Goal: Transaction & Acquisition: Purchase product/service

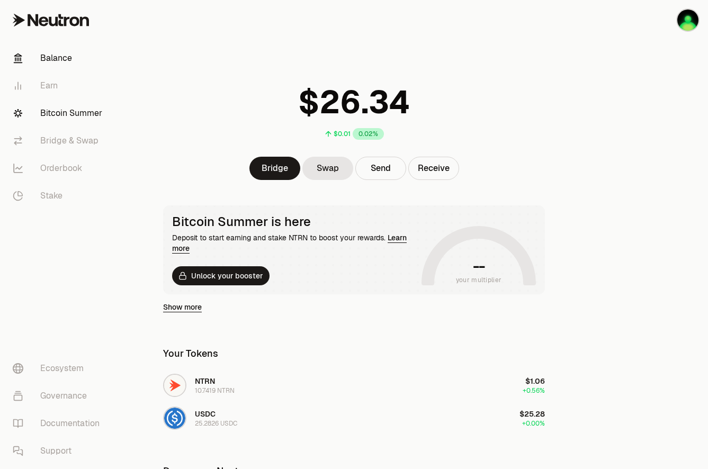
click at [77, 110] on link "Bitcoin Summer" at bounding box center [59, 114] width 110 height 28
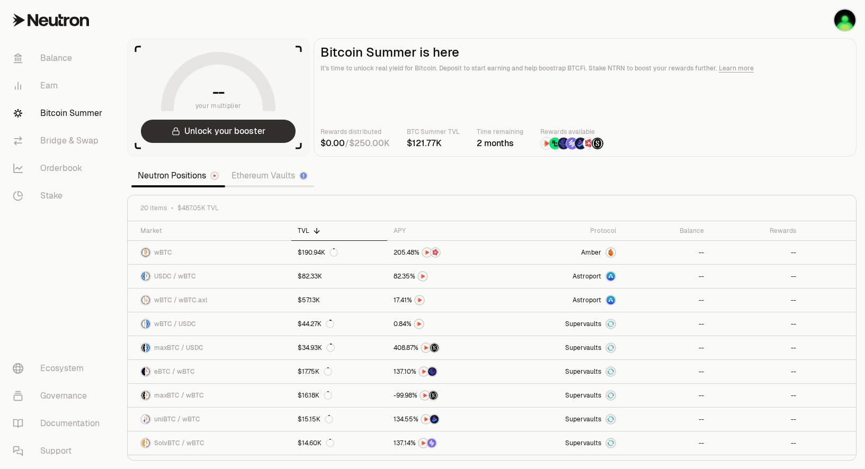
click at [223, 130] on button "Unlock your booster" at bounding box center [218, 131] width 155 height 23
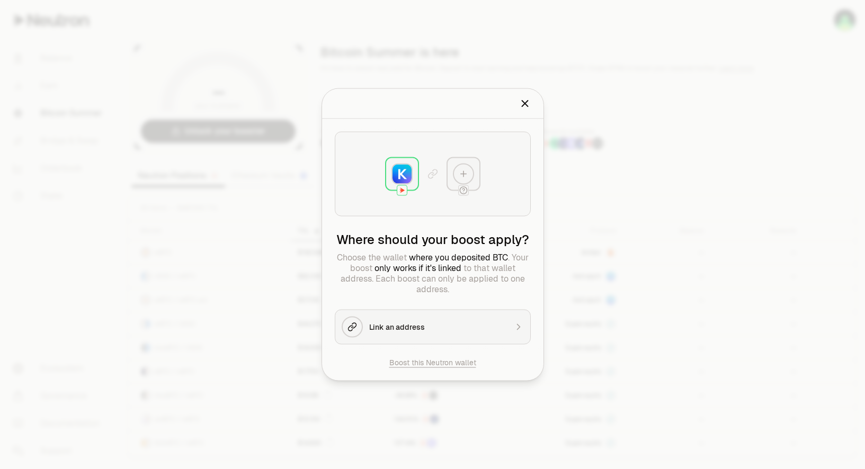
click at [524, 101] on icon "Close" at bounding box center [525, 104] width 12 height 12
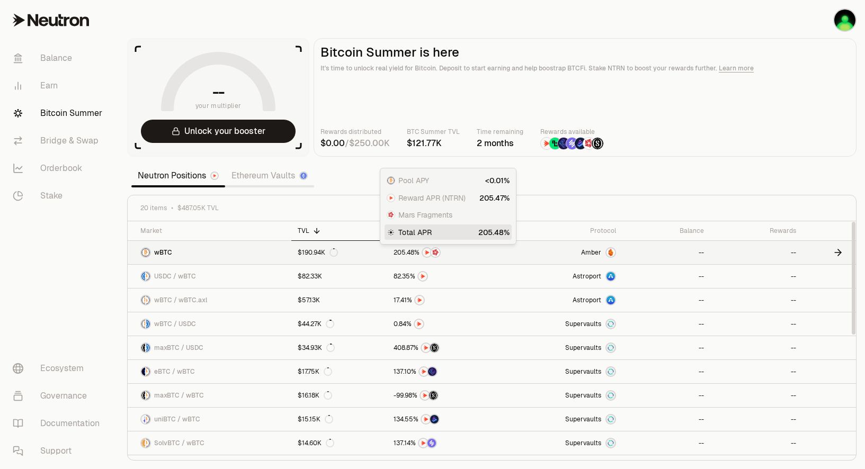
click at [476, 256] on div at bounding box center [447, 252] width 108 height 11
click at [350, 174] on section "-- your multiplier Unlock your booster Bitcoin Summer is here It's time to unlo…" at bounding box center [492, 234] width 746 height 469
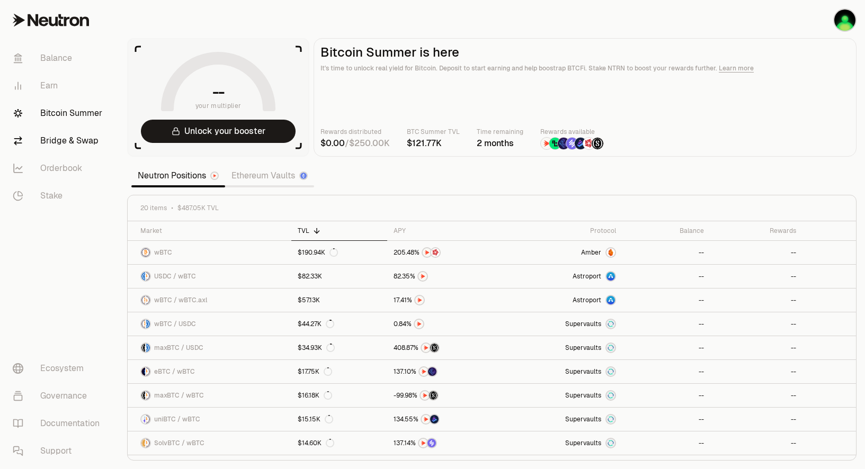
click at [75, 137] on link "Bridge & Swap" at bounding box center [59, 141] width 110 height 28
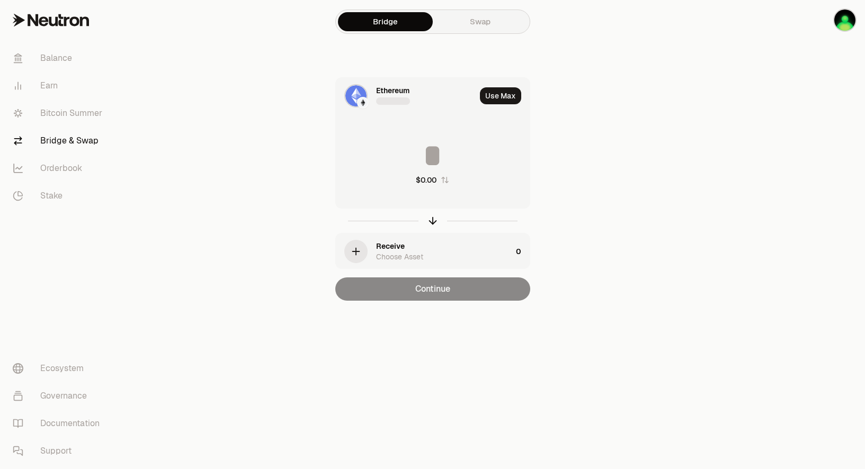
click at [380, 97] on div at bounding box center [393, 101] width 34 height 11
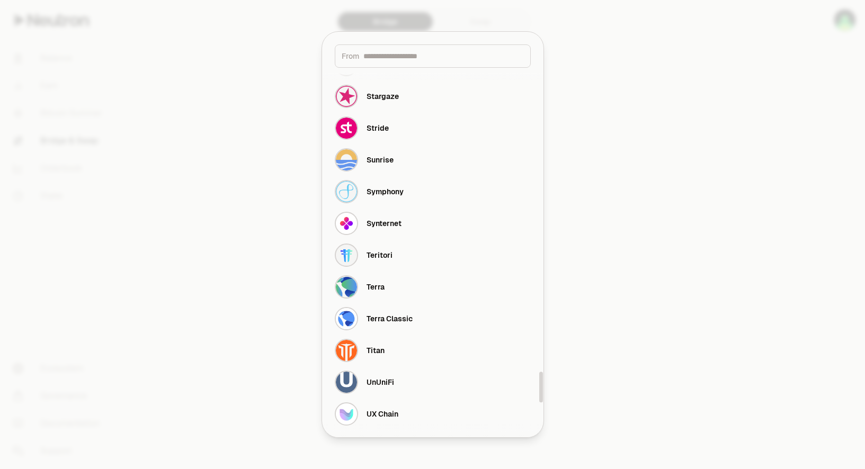
scroll to position [3914, 0]
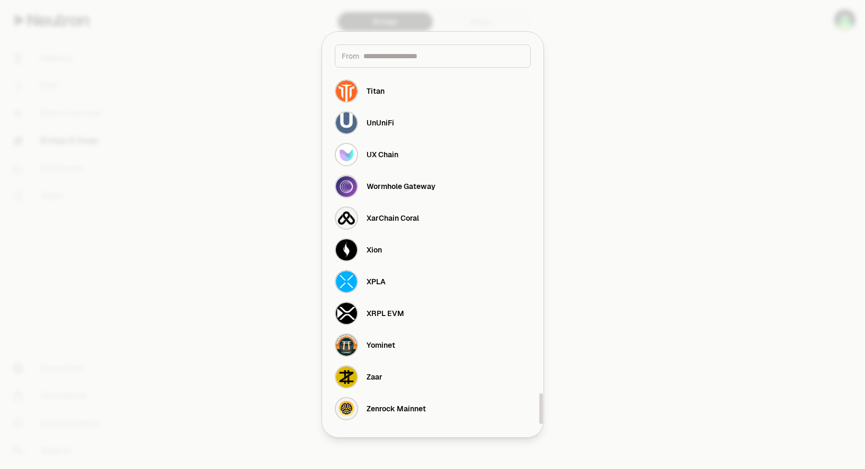
click at [659, 232] on div at bounding box center [432, 234] width 865 height 469
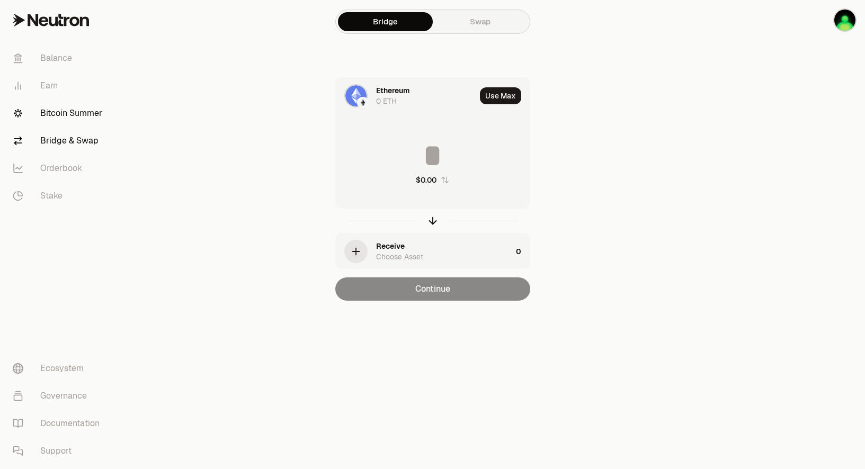
click at [66, 120] on link "Bitcoin Summer" at bounding box center [59, 114] width 110 height 28
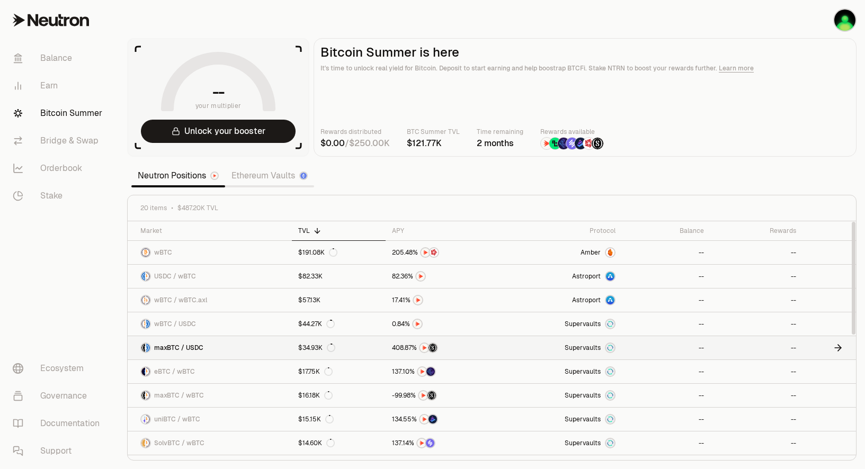
click at [225, 350] on link "maxBTC / USDC" at bounding box center [210, 347] width 164 height 23
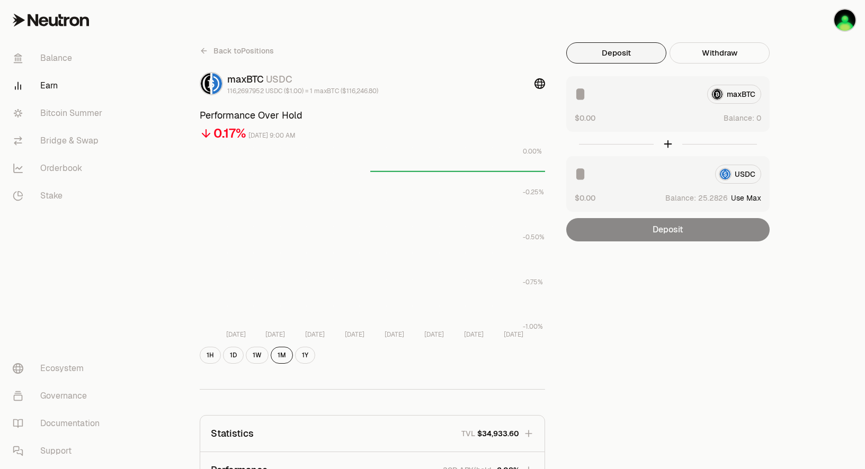
click at [708, 96] on div "maxBTC" at bounding box center [668, 94] width 186 height 19
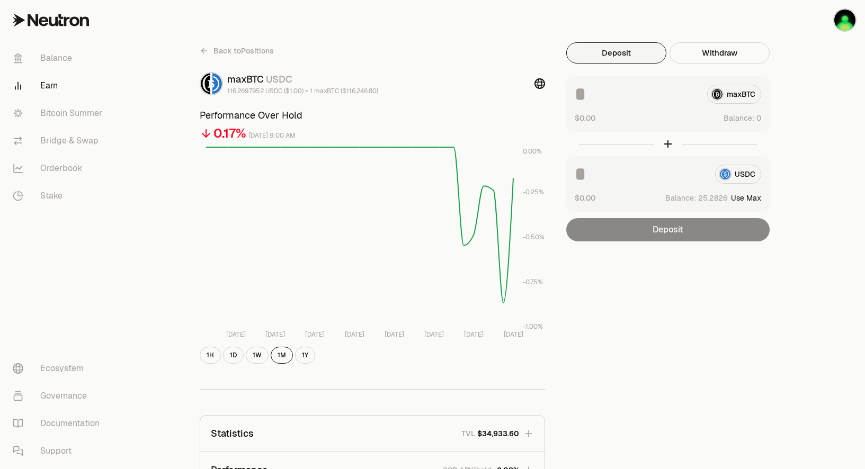
click at [708, 97] on div "maxBTC" at bounding box center [668, 94] width 186 height 19
click at [624, 91] on input at bounding box center [637, 94] width 124 height 19
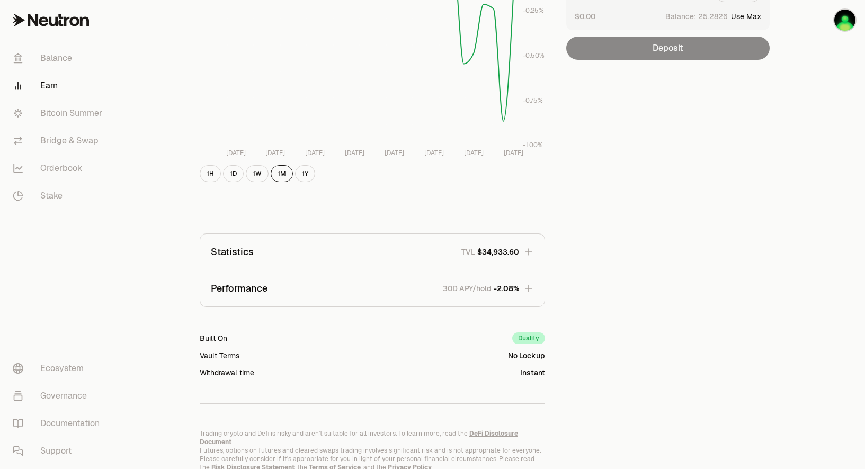
scroll to position [218, 0]
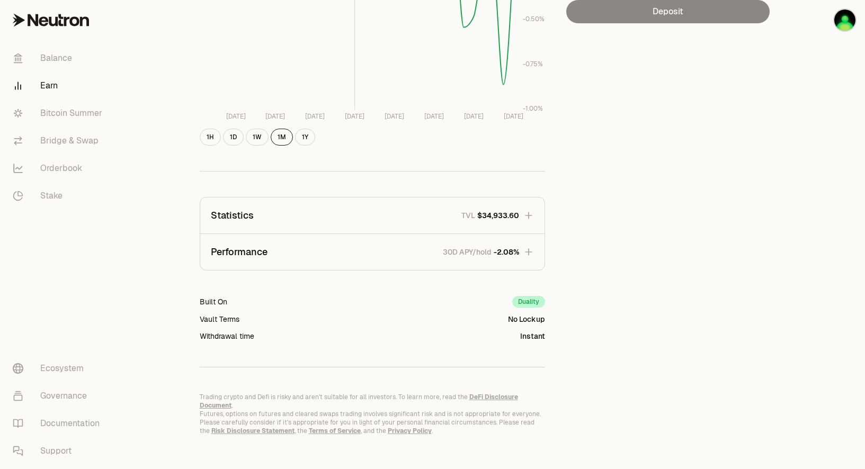
type input "***"
drag, startPoint x: 609, startPoint y: 273, endPoint x: 602, endPoint y: 280, distance: 10.1
click at [608, 273] on div "Back to Positions maxBTC USDC 116,269.7952 USDC ($1.00) = 1 maxBTC ($116,246.80…" at bounding box center [492, 129] width 610 height 611
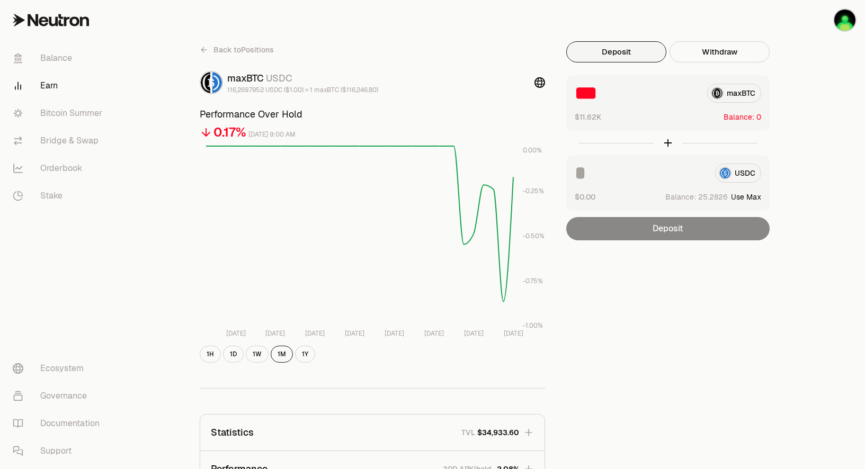
scroll to position [0, 0]
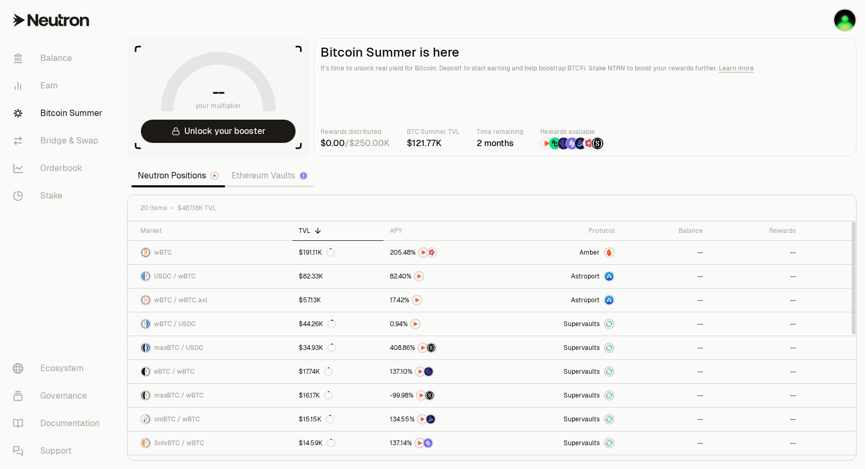
click at [268, 175] on link "Ethereum Vaults" at bounding box center [269, 175] width 89 height 21
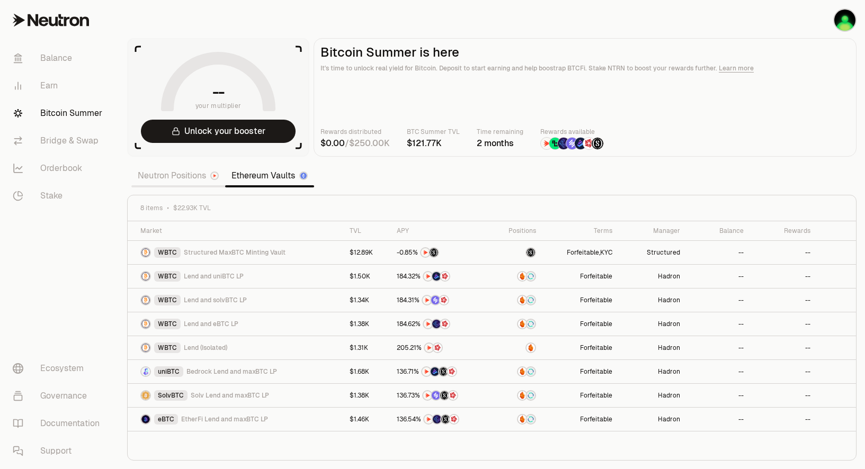
click at [179, 183] on link "Neutron Positions" at bounding box center [178, 175] width 94 height 21
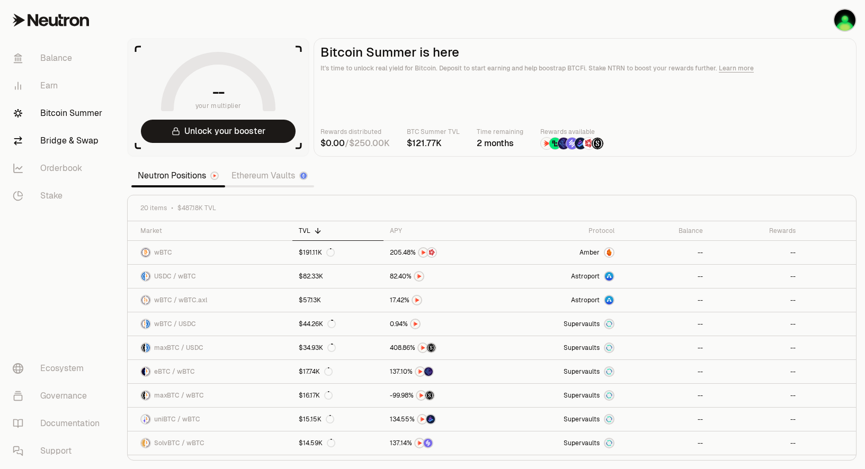
click at [59, 147] on link "Bridge & Swap" at bounding box center [59, 141] width 110 height 28
click at [251, 128] on button "Unlock your booster" at bounding box center [218, 131] width 155 height 23
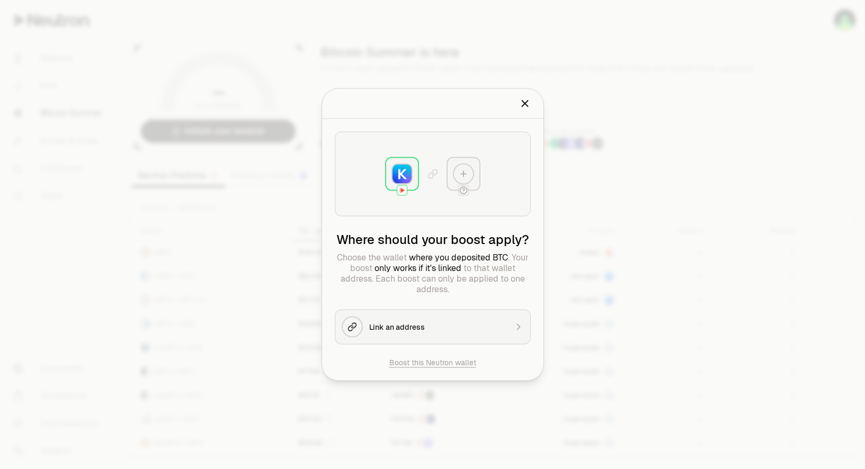
click at [459, 164] on div at bounding box center [463, 174] width 21 height 21
click at [464, 171] on icon at bounding box center [464, 174] width 10 height 10
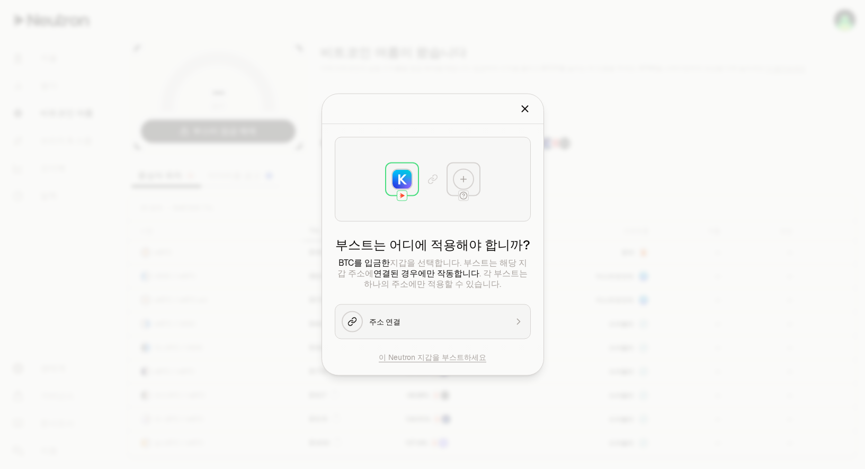
click at [393, 184] on img at bounding box center [401, 179] width 19 height 19
click at [406, 176] on img at bounding box center [401, 179] width 19 height 19
click at [458, 326] on div "주소 연결" at bounding box center [438, 322] width 138 height 11
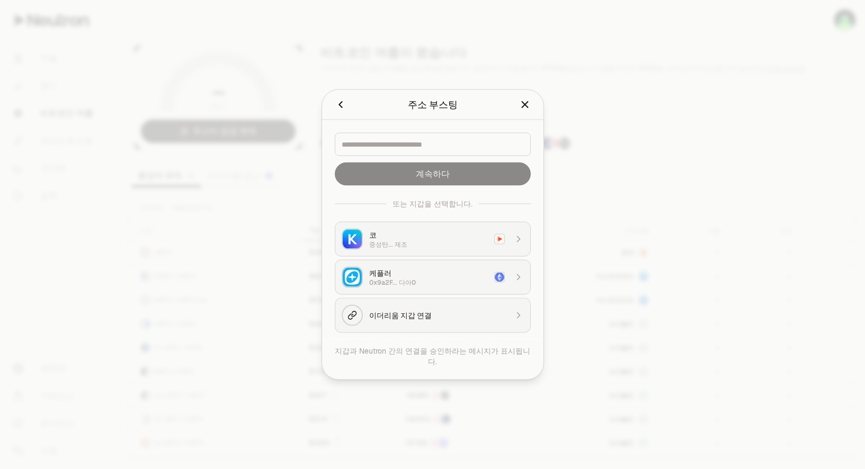
click at [392, 249] on div "중성탄... 제조" at bounding box center [428, 244] width 119 height 8
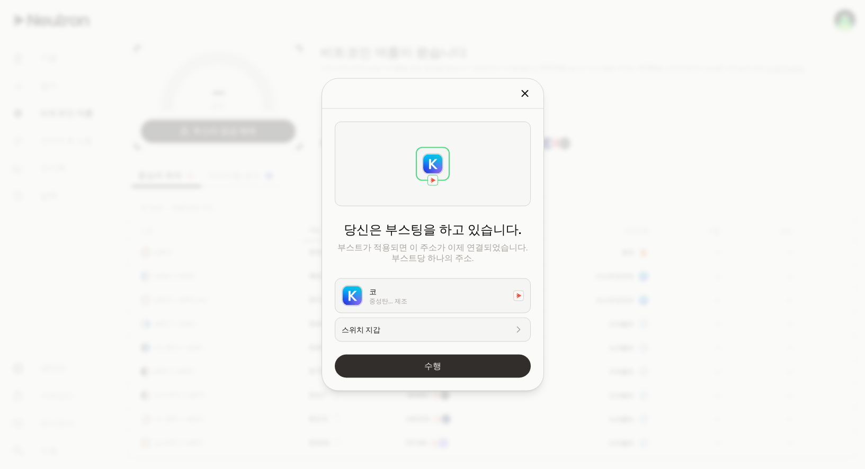
click at [427, 365] on button "수행" at bounding box center [433, 366] width 196 height 23
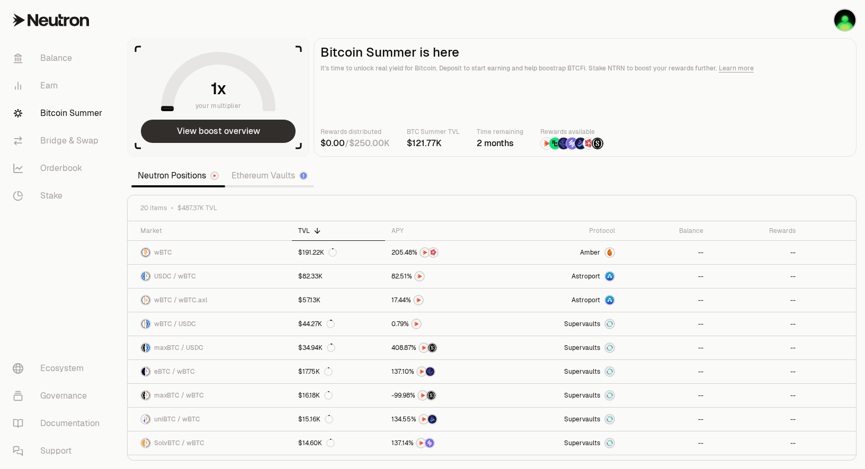
click at [230, 131] on button "View boost overview" at bounding box center [218, 131] width 155 height 23
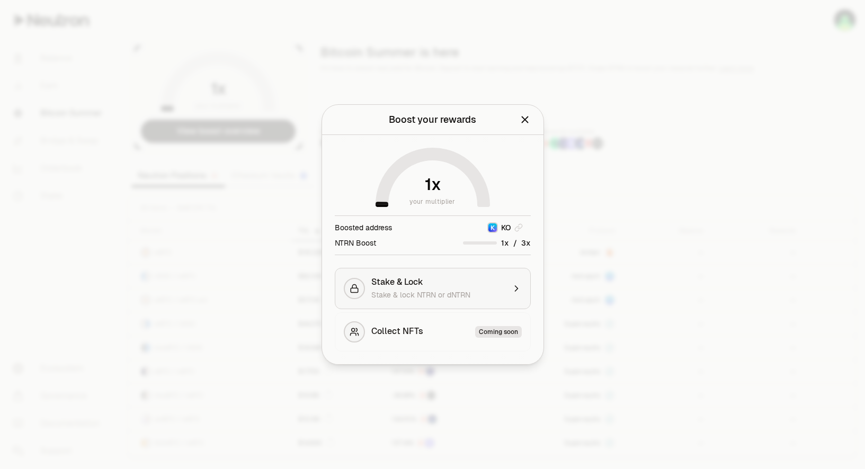
click at [425, 296] on span "Stake & lock NTRN or dNTRN" at bounding box center [420, 295] width 99 height 10
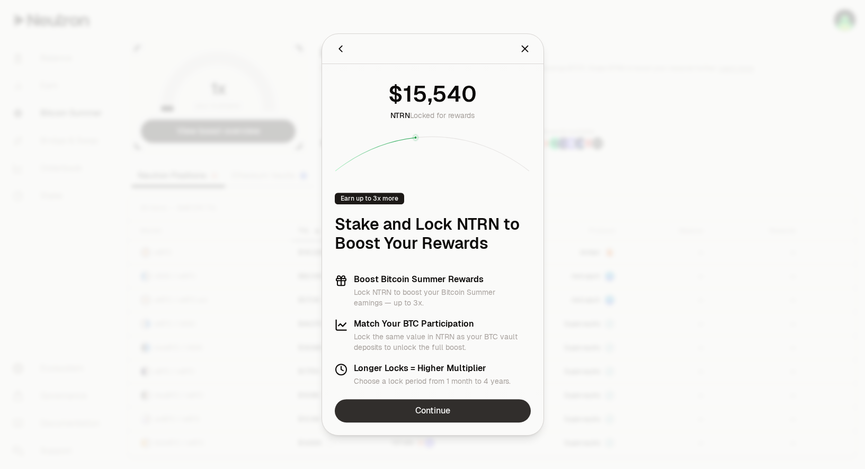
click at [432, 408] on link "Continue" at bounding box center [433, 410] width 196 height 23
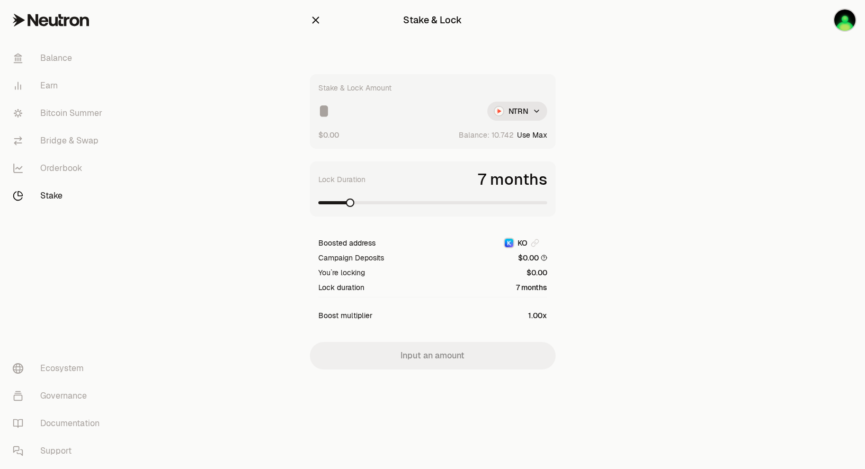
click at [346, 204] on span at bounding box center [350, 203] width 8 height 8
click at [374, 203] on span at bounding box center [432, 202] width 229 height 3
click at [419, 203] on span at bounding box center [432, 202] width 229 height 3
click at [466, 206] on span at bounding box center [432, 203] width 229 height 11
click at [513, 207] on span at bounding box center [432, 203] width 229 height 11
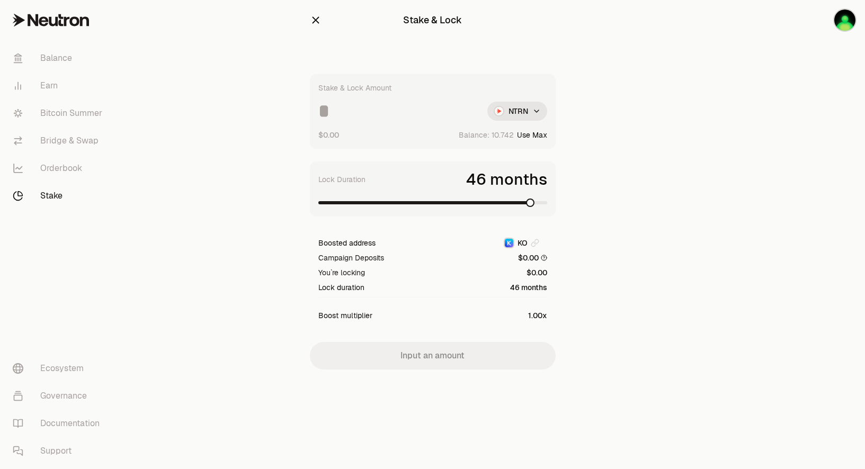
click at [535, 207] on span at bounding box center [432, 203] width 229 height 11
click at [544, 205] on span at bounding box center [432, 203] width 229 height 11
click at [384, 127] on div "Stake & Lock Amount NTRN $0.00 Balance: Use Max" at bounding box center [433, 111] width 246 height 75
click at [382, 122] on div "Stake & Lock Amount NTRN $0.00 Balance: Use Max" at bounding box center [433, 111] width 246 height 75
click at [386, 113] on input at bounding box center [398, 111] width 160 height 19
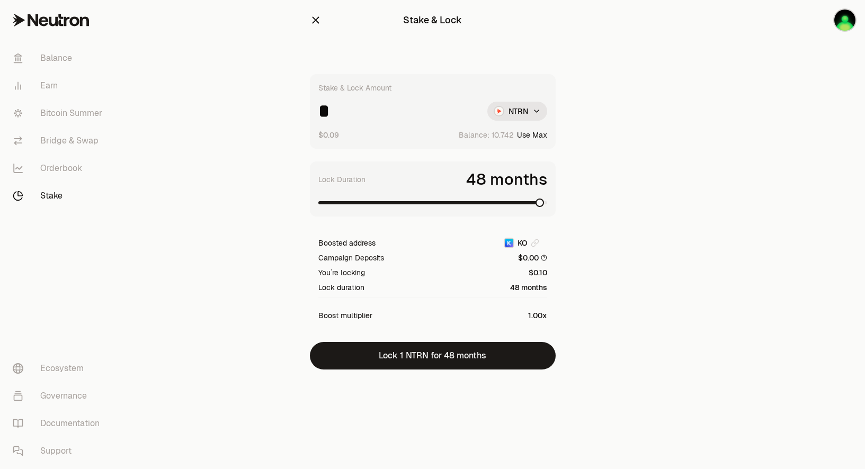
type input "*"
click at [415, 205] on span at bounding box center [432, 203] width 229 height 11
click at [455, 205] on span at bounding box center [432, 203] width 229 height 11
click at [470, 204] on span at bounding box center [465, 203] width 8 height 8
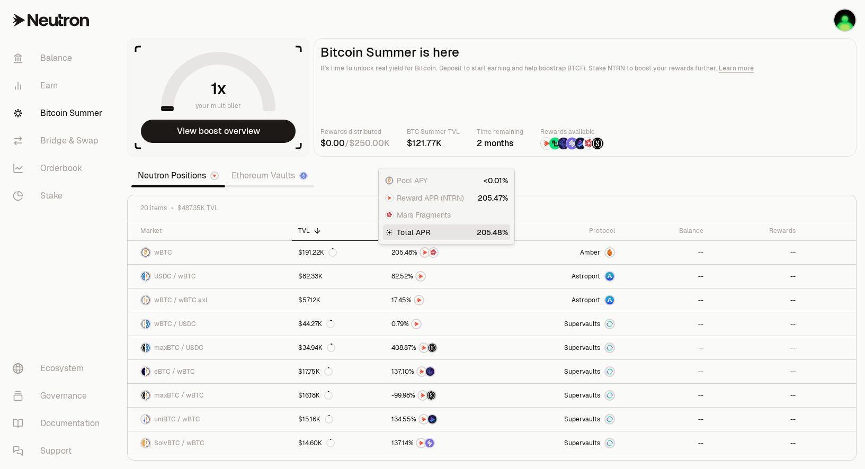
click at [583, 188] on section "your multiplier View boost overview Bitcoin Summer is here It's time to unlock …" at bounding box center [492, 234] width 746 height 469
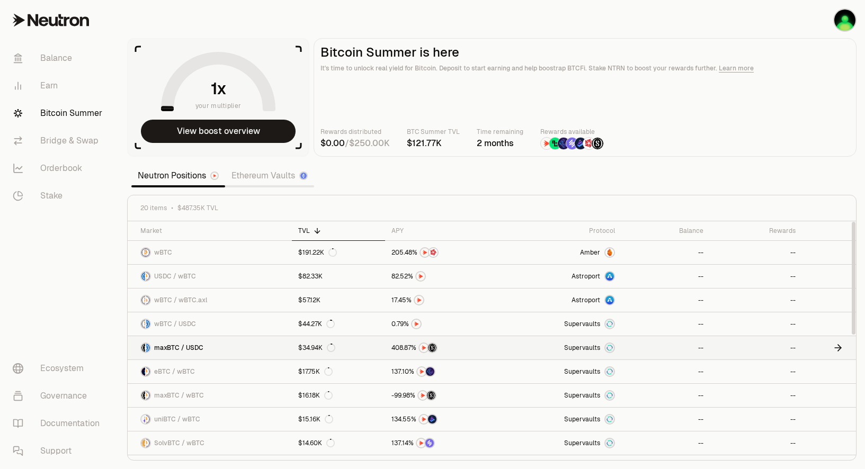
click at [239, 348] on link "maxBTC / USDC" at bounding box center [210, 347] width 164 height 23
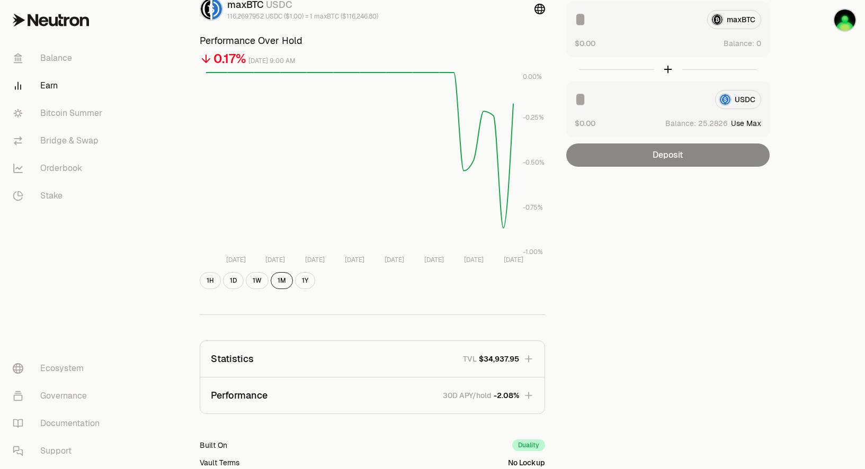
scroll to position [218, 0]
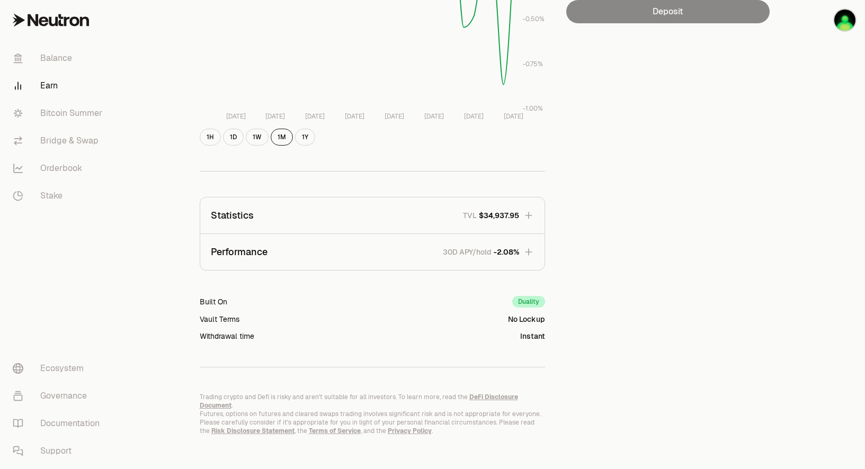
click at [530, 247] on icon "button" at bounding box center [528, 252] width 11 height 11
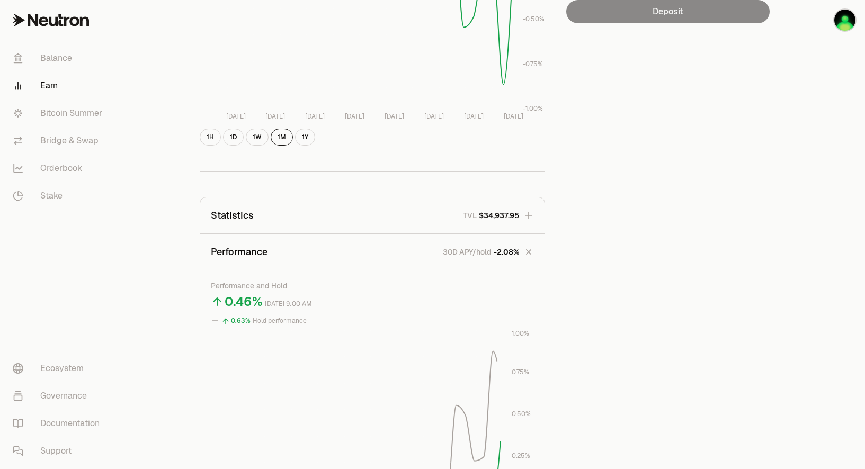
click at [530, 247] on icon "button" at bounding box center [528, 252] width 15 height 15
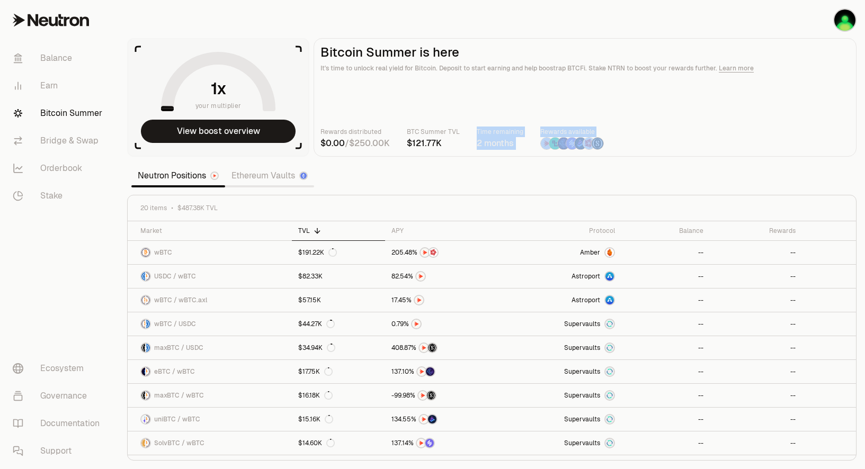
drag, startPoint x: 447, startPoint y: 146, endPoint x: 660, endPoint y: 156, distance: 213.7
click at [660, 156] on main "Bitcoin Summer is here It's time to unlock real yield for Bitcoin. Deposit to s…" at bounding box center [585, 97] width 543 height 119
click at [450, 178] on section "your multiplier View boost overview Bitcoin Summer is here It's time to unlock …" at bounding box center [492, 234] width 746 height 469
click at [79, 145] on link "Bridge & Swap" at bounding box center [59, 141] width 110 height 28
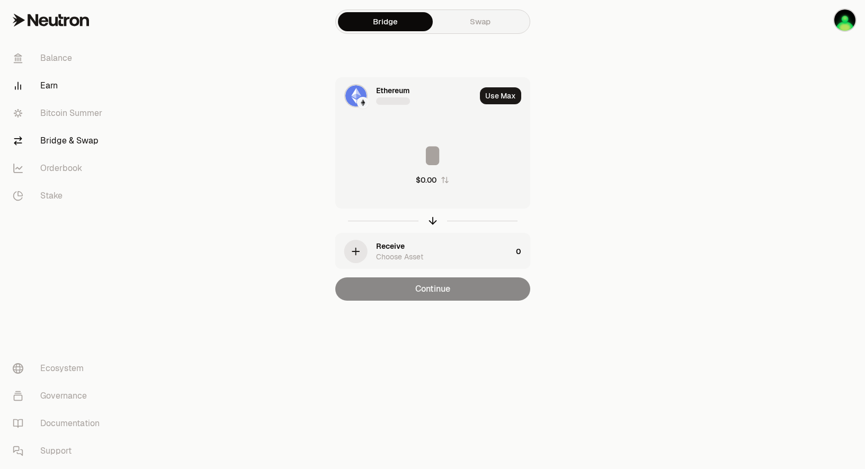
click at [55, 79] on link "Earn" at bounding box center [59, 86] width 110 height 28
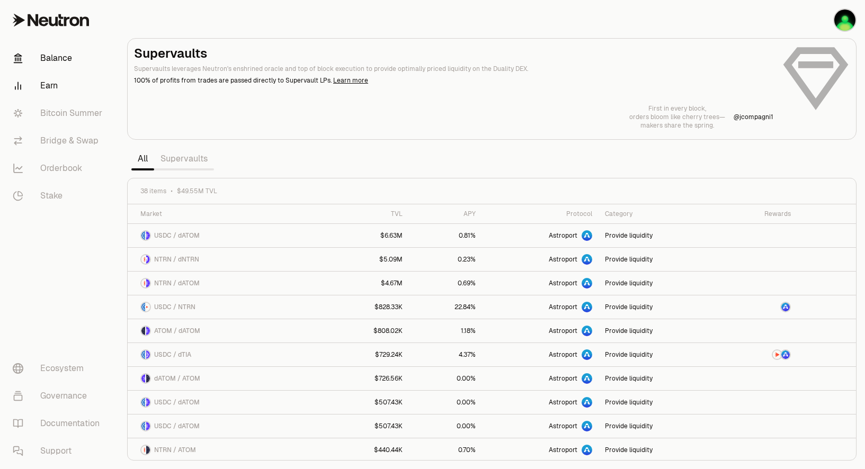
click at [62, 60] on link "Balance" at bounding box center [59, 58] width 110 height 28
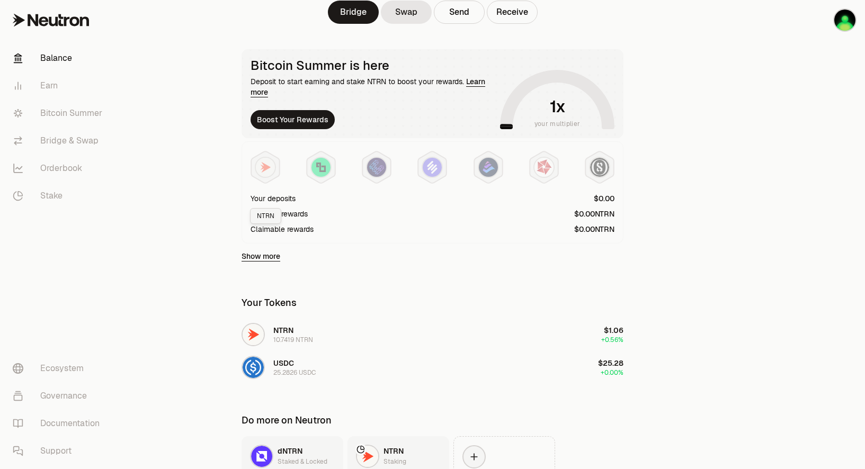
scroll to position [250, 0]
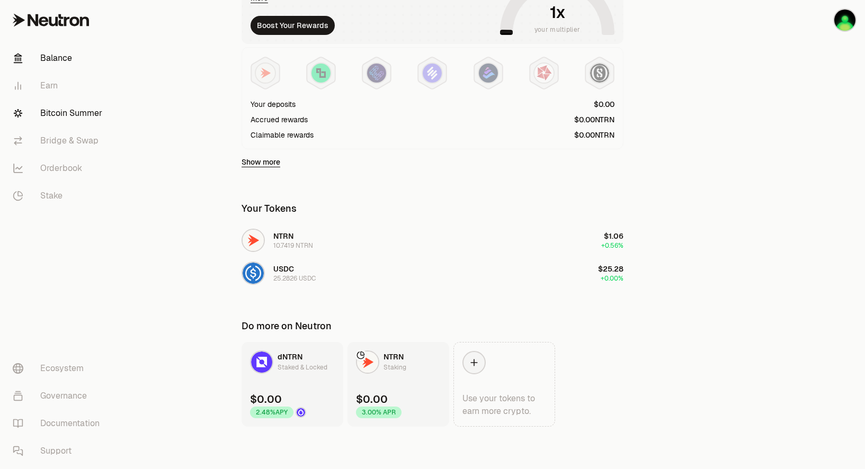
click at [54, 112] on link "Bitcoin Summer" at bounding box center [59, 114] width 110 height 28
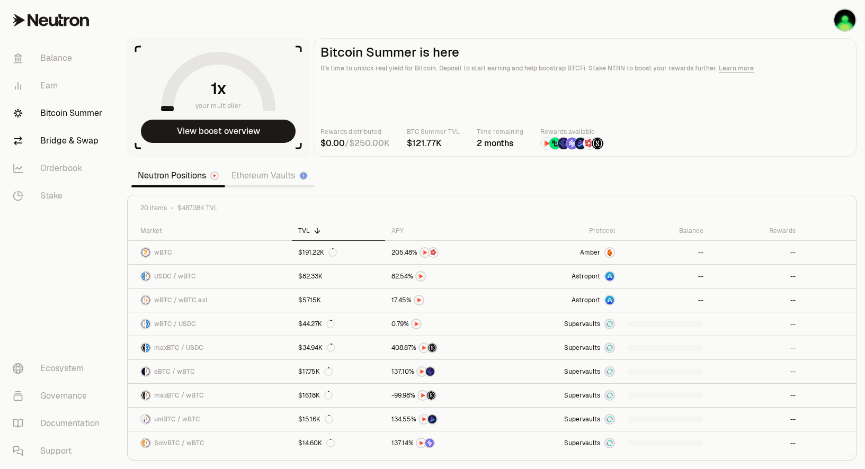
click at [65, 142] on link "Bridge & Swap" at bounding box center [59, 141] width 110 height 28
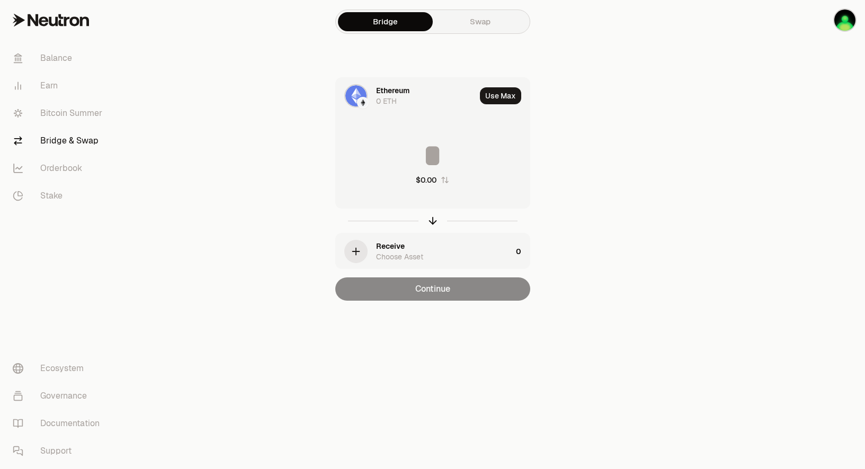
click at [376, 259] on div "Choose Asset" at bounding box center [399, 257] width 47 height 11
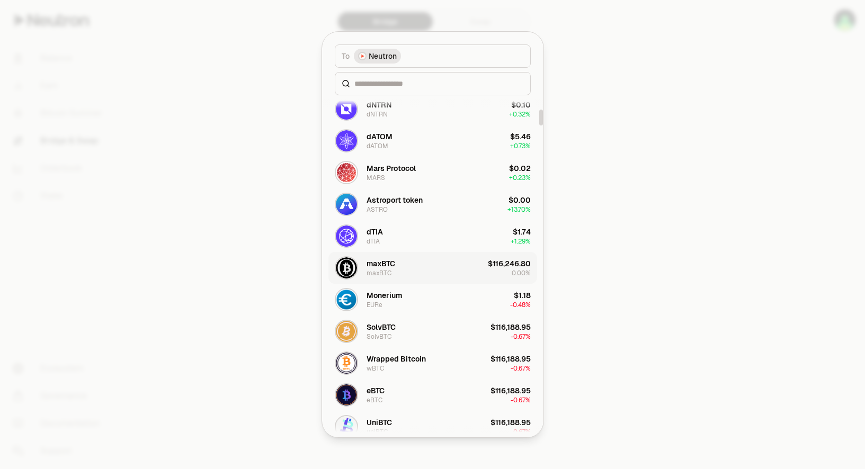
scroll to position [318, 0]
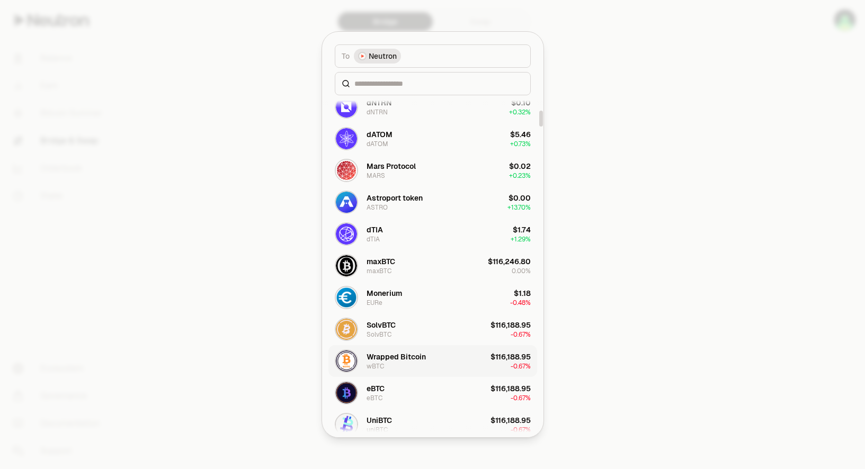
click at [423, 357] on div "Wrapped Bitcoin" at bounding box center [395, 357] width 59 height 11
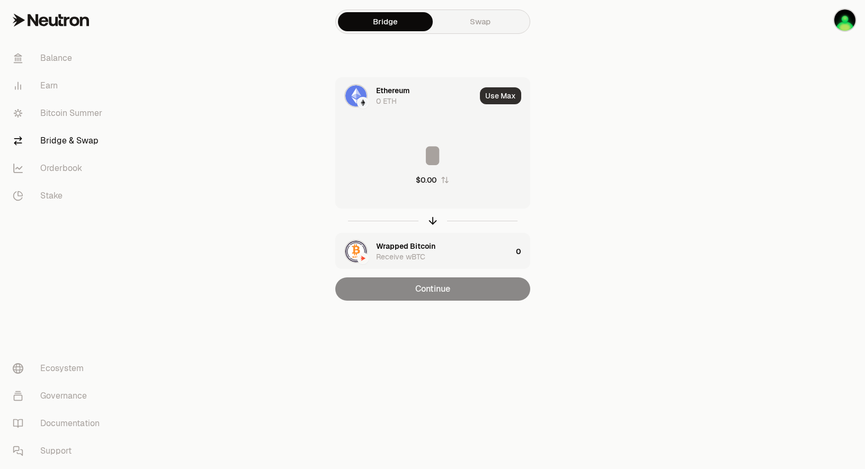
click at [499, 95] on button "Use Max" at bounding box center [500, 95] width 41 height 17
click at [384, 104] on div "0 ETH" at bounding box center [386, 101] width 21 height 11
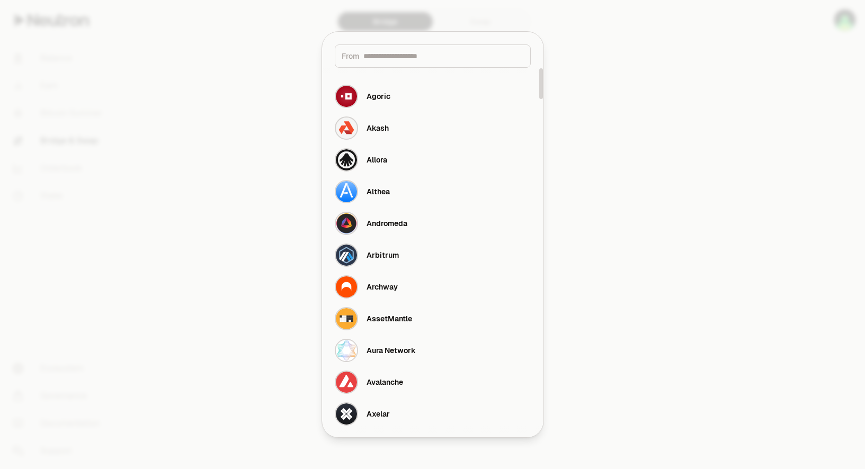
click at [637, 290] on div at bounding box center [432, 234] width 865 height 469
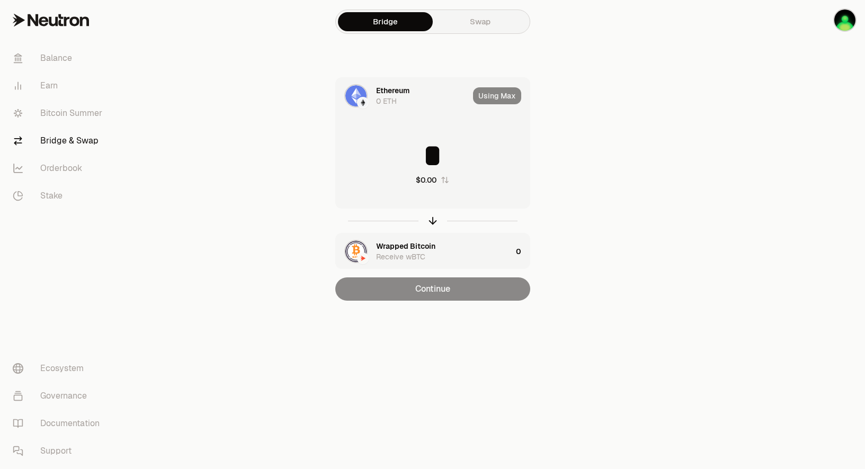
click at [506, 100] on div "Using Max" at bounding box center [501, 96] width 57 height 36
click at [488, 95] on div "Using Max" at bounding box center [501, 96] width 57 height 36
click at [505, 95] on div "Using Max" at bounding box center [501, 96] width 57 height 36
click at [503, 97] on div "Using Max" at bounding box center [501, 96] width 57 height 36
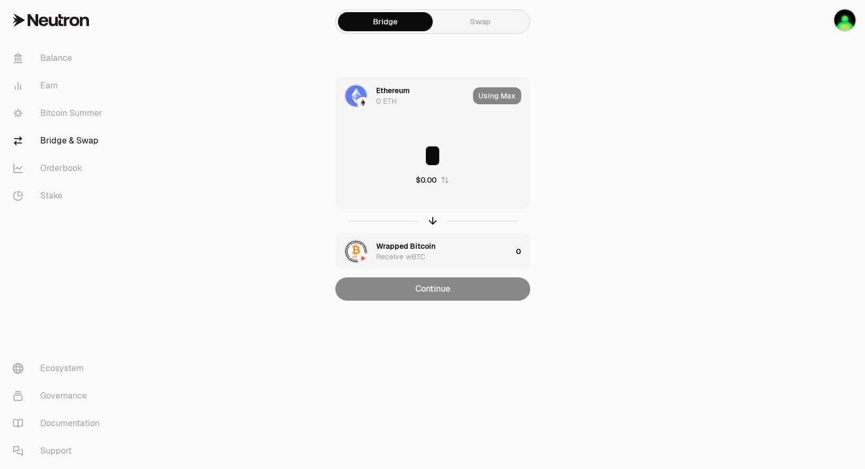
drag, startPoint x: 503, startPoint y: 97, endPoint x: 460, endPoint y: 139, distance: 60.3
click at [481, 95] on div "Using Max" at bounding box center [501, 96] width 57 height 36
click at [421, 168] on input "*" at bounding box center [433, 156] width 194 height 32
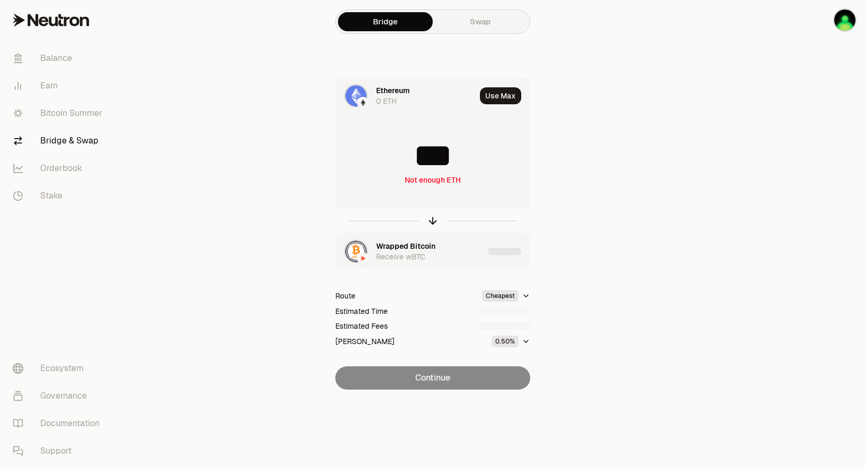
type input "***"
click at [359, 98] on div at bounding box center [363, 103] width 12 height 12
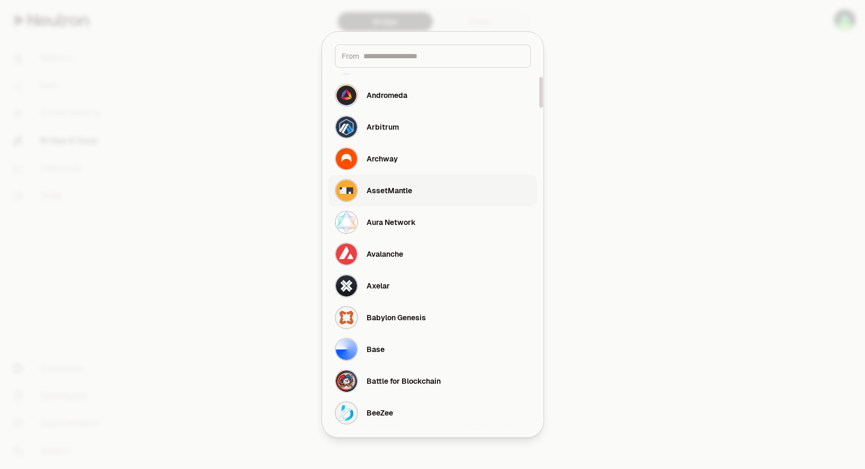
scroll to position [159, 0]
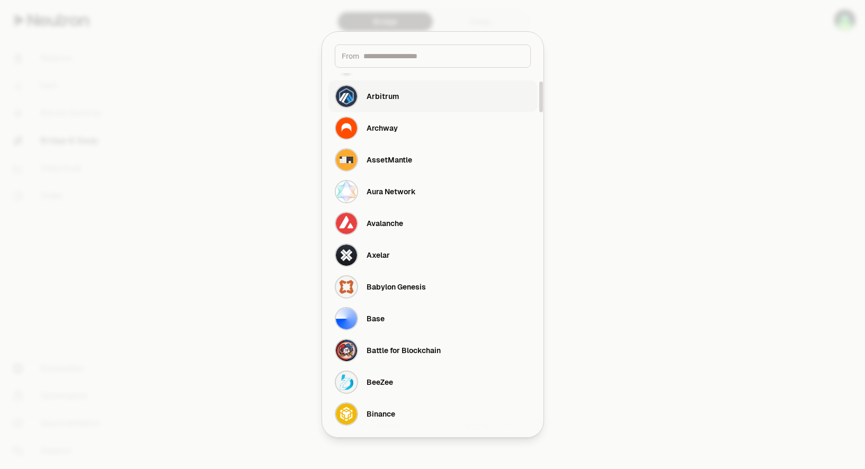
click at [396, 98] on div "Arbitrum" at bounding box center [382, 96] width 32 height 11
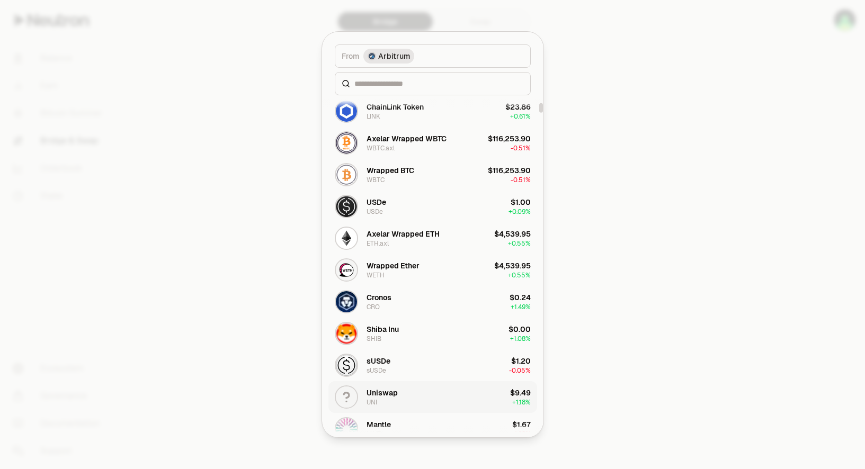
scroll to position [265, 0]
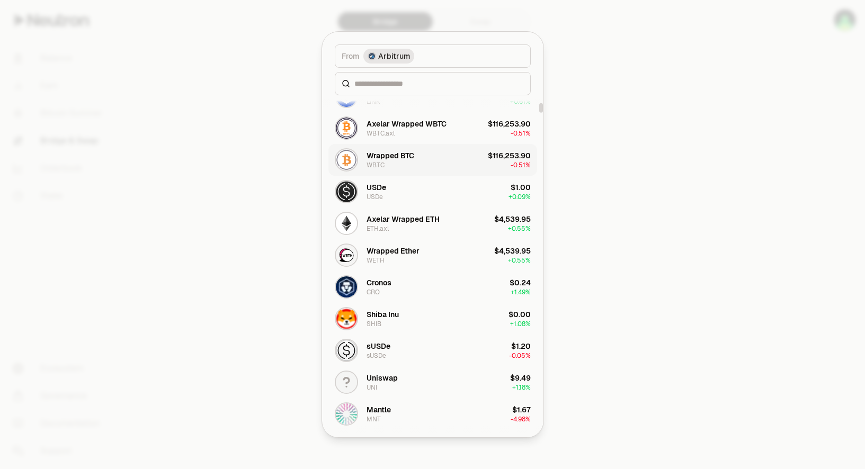
click at [408, 162] on div "Wrapped BTC WBTC" at bounding box center [390, 159] width 48 height 19
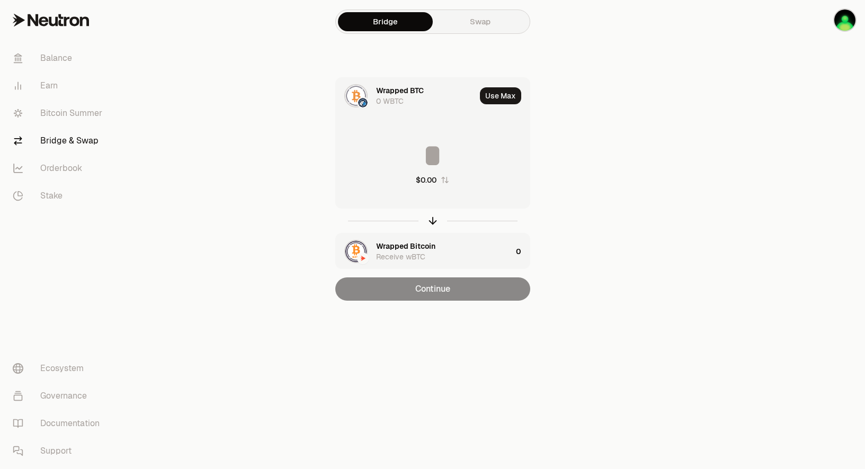
click at [431, 150] on input at bounding box center [433, 156] width 194 height 32
type input "***"
click at [365, 101] on img at bounding box center [363, 103] width 10 height 10
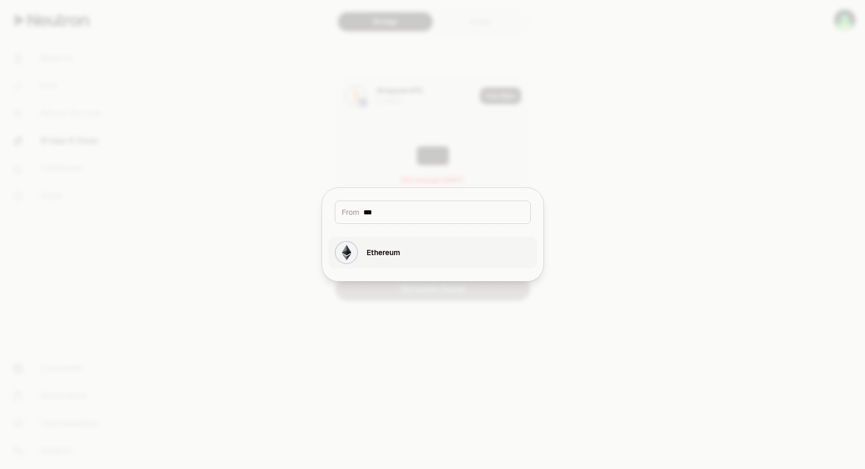
type input "***"
click at [429, 264] on button "Ethereum" at bounding box center [432, 253] width 209 height 32
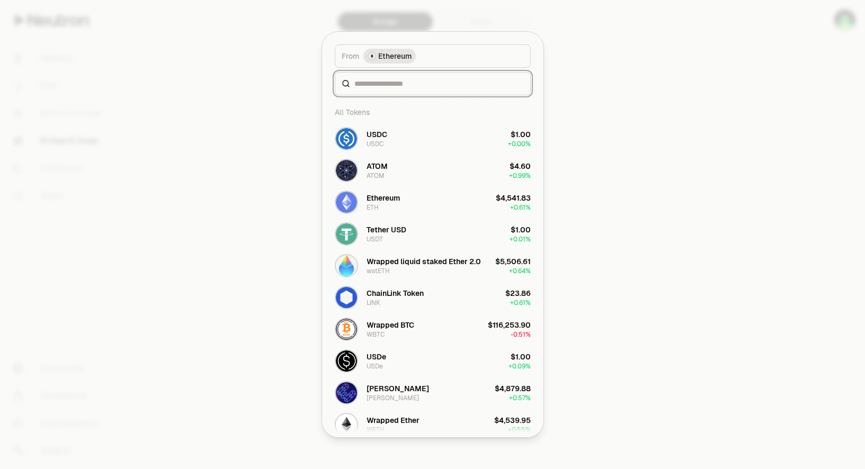
click at [446, 200] on div "From token Select From token. From Ethereum All Tokens USDC USDC $1.00 + 0.00% …" at bounding box center [432, 235] width 221 height 406
click at [422, 330] on button "Wrapped BTC WBTC $116,253.90 -0.51%" at bounding box center [432, 330] width 209 height 32
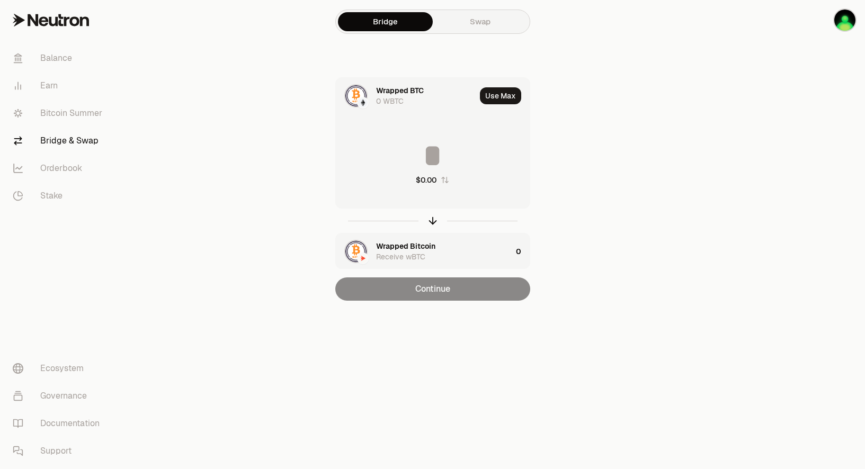
click at [431, 156] on input at bounding box center [433, 156] width 194 height 32
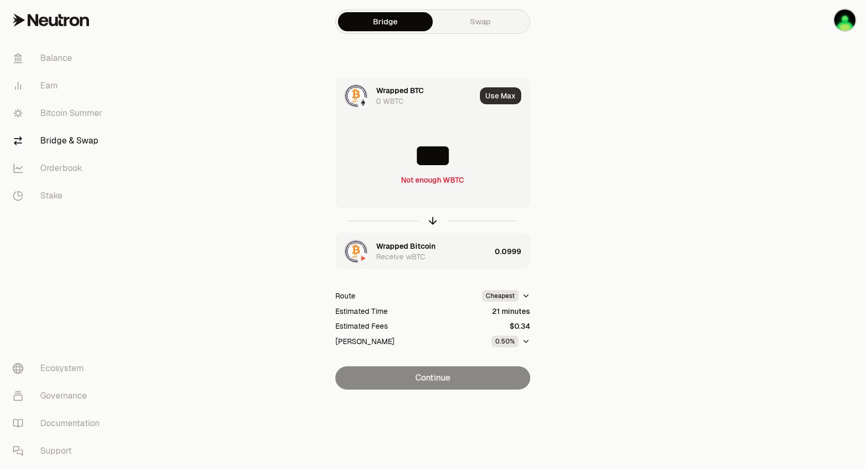
click at [502, 101] on button "Use Max" at bounding box center [500, 95] width 41 height 17
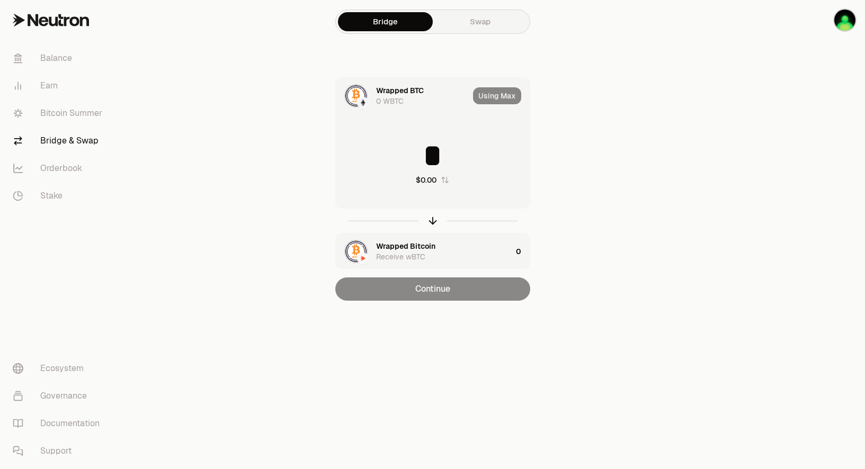
click at [446, 150] on input "*" at bounding box center [433, 156] width 194 height 32
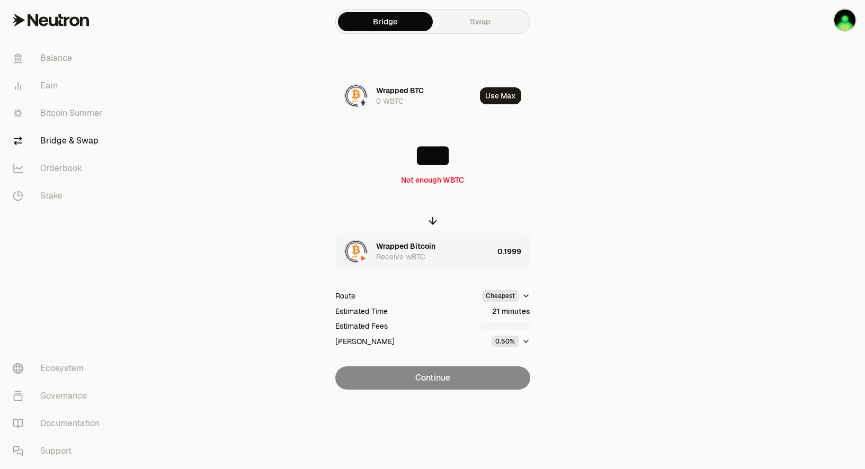
type input "***"
click at [526, 298] on html "Balance Earn Bitcoin Summer Bridge & Swap Orderbook Stake Ecosystem Governance …" at bounding box center [432, 234] width 865 height 469
click at [527, 296] on html "Balance Earn Bitcoin Summer Bridge & Swap Orderbook Stake Ecosystem Governance …" at bounding box center [432, 234] width 865 height 469
click at [522, 343] on icon "button" at bounding box center [526, 341] width 8 height 8
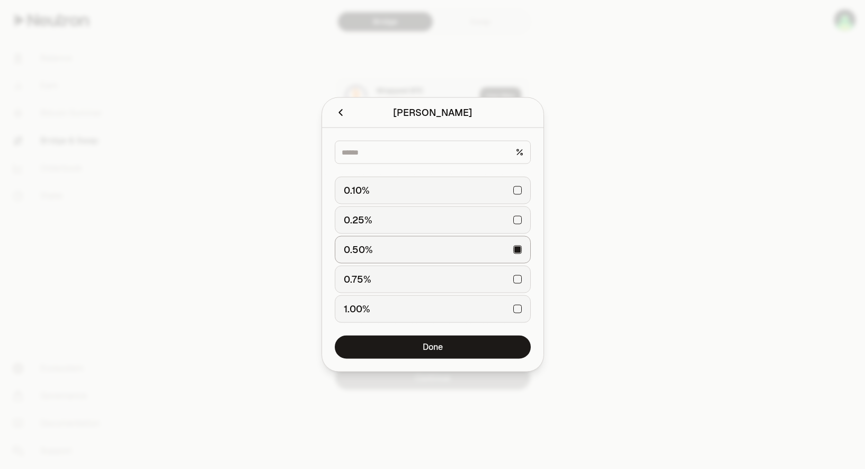
click at [571, 337] on div at bounding box center [432, 234] width 865 height 469
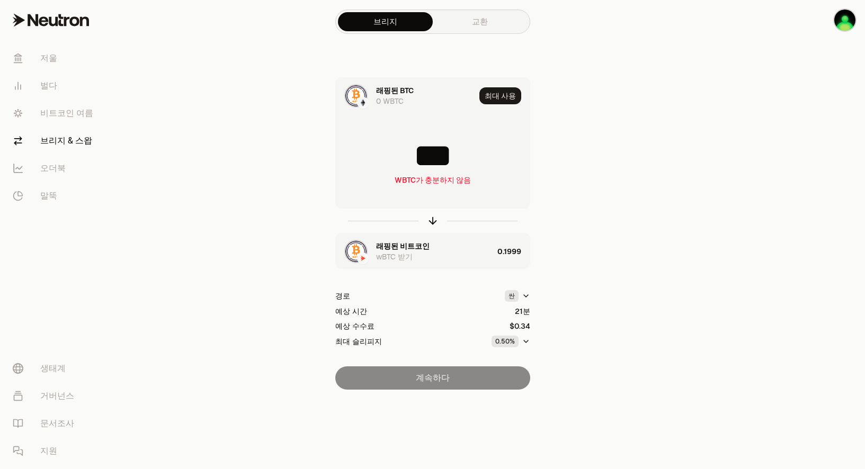
click at [447, 374] on div "계속하다" at bounding box center [432, 377] width 195 height 23
click at [842, 22] on img "button" at bounding box center [844, 20] width 21 height 21
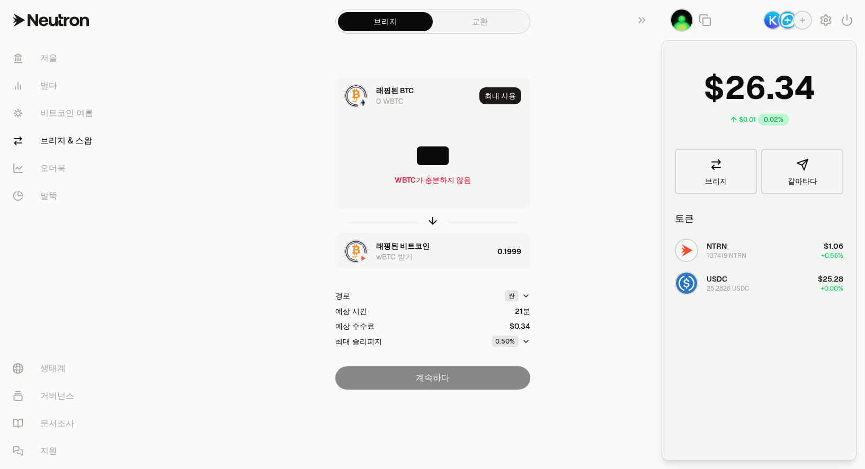
click at [805, 20] on icon "button" at bounding box center [802, 20] width 8 height 8
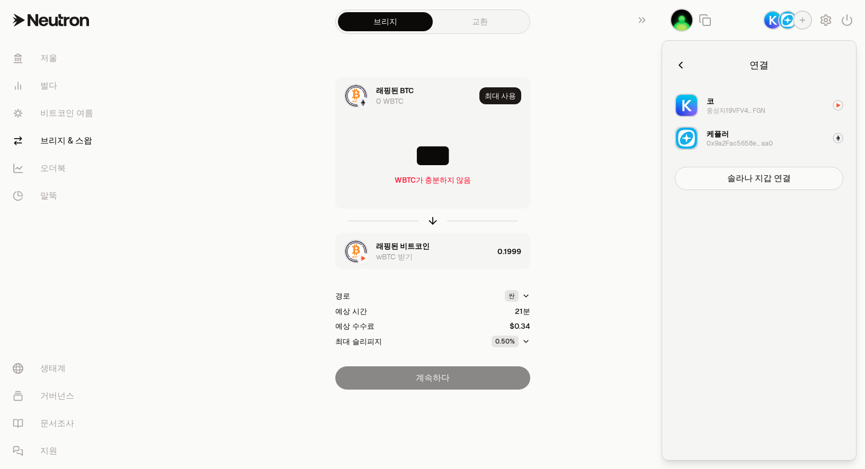
click at [709, 137] on div "케플러" at bounding box center [717, 134] width 22 height 11
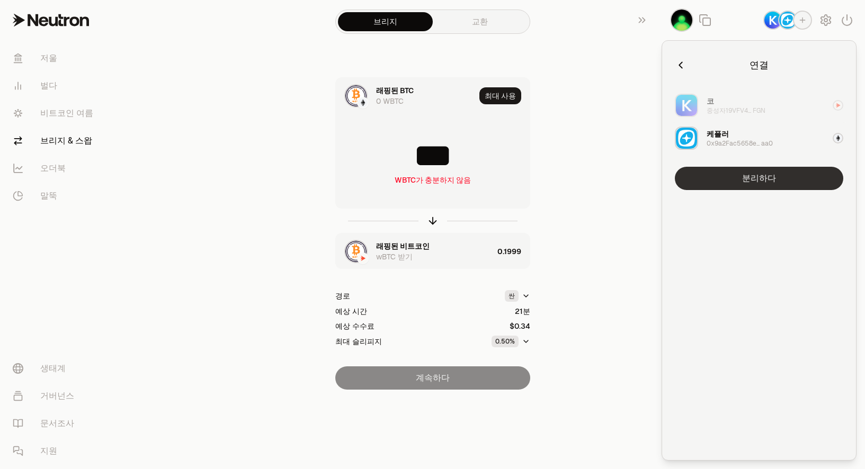
click at [737, 186] on button "분리하다" at bounding box center [759, 178] width 168 height 23
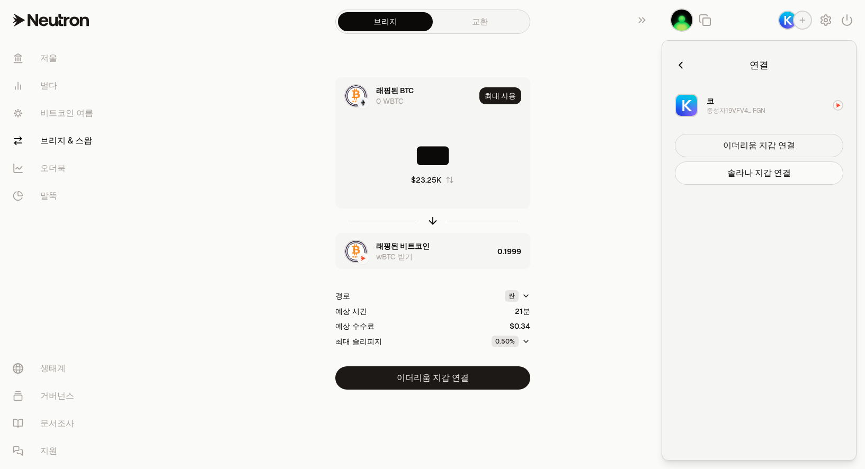
click at [736, 147] on button "이더리움 지갑 연결" at bounding box center [759, 145] width 168 height 23
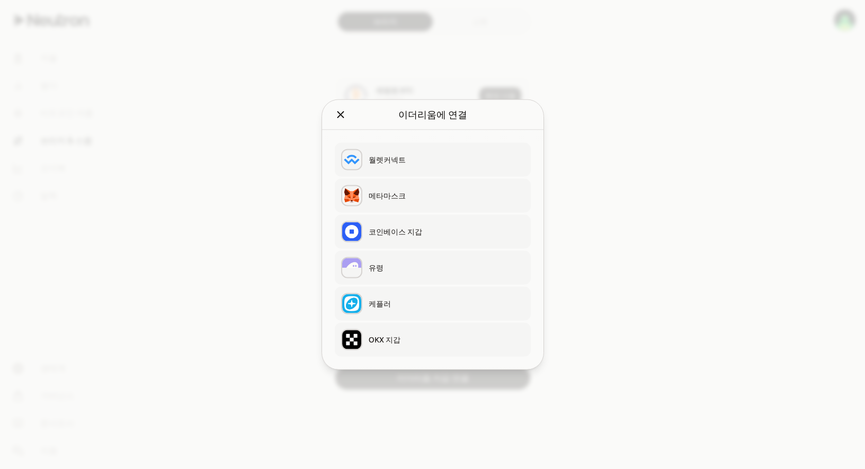
click at [386, 197] on div "메타마스크" at bounding box center [447, 196] width 156 height 11
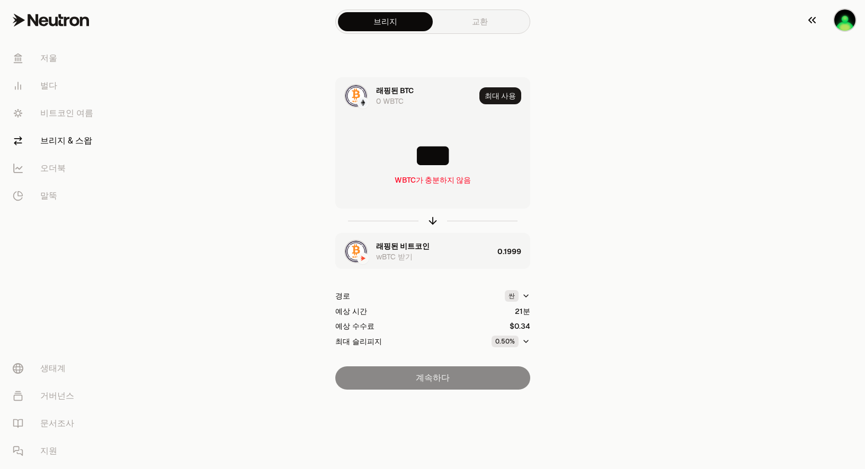
click at [841, 24] on img "button" at bounding box center [844, 20] width 21 height 21
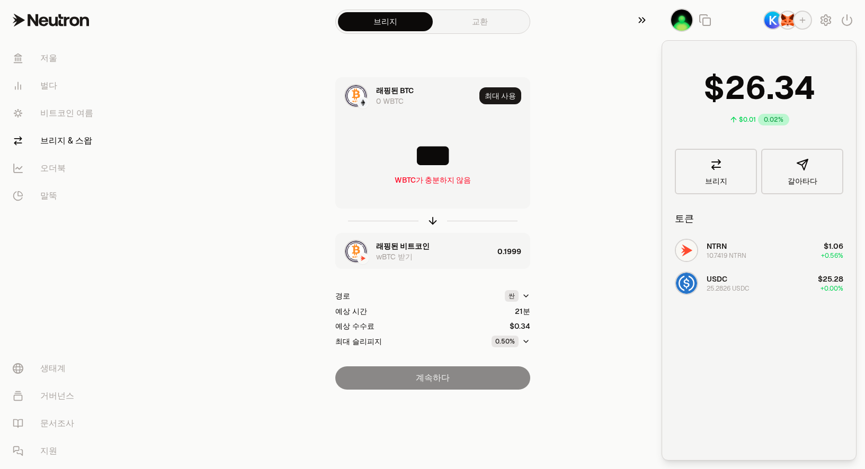
click at [643, 29] on button "button" at bounding box center [645, 20] width 34 height 40
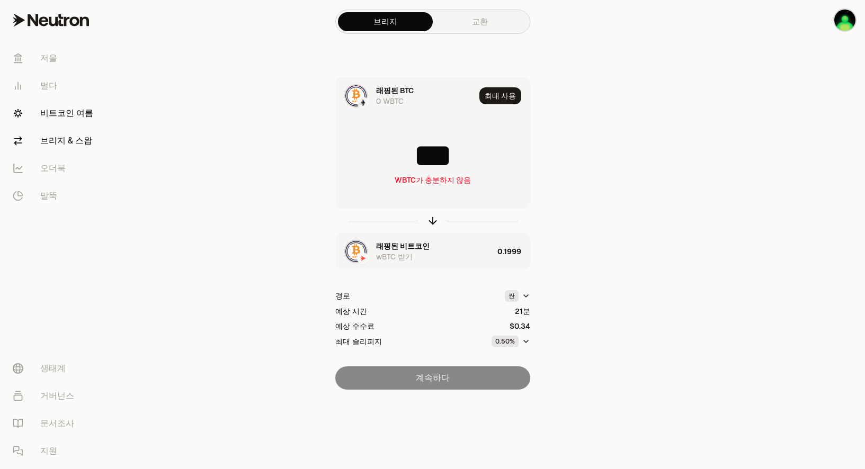
click at [63, 111] on font "비트코인 여름" at bounding box center [66, 113] width 53 height 13
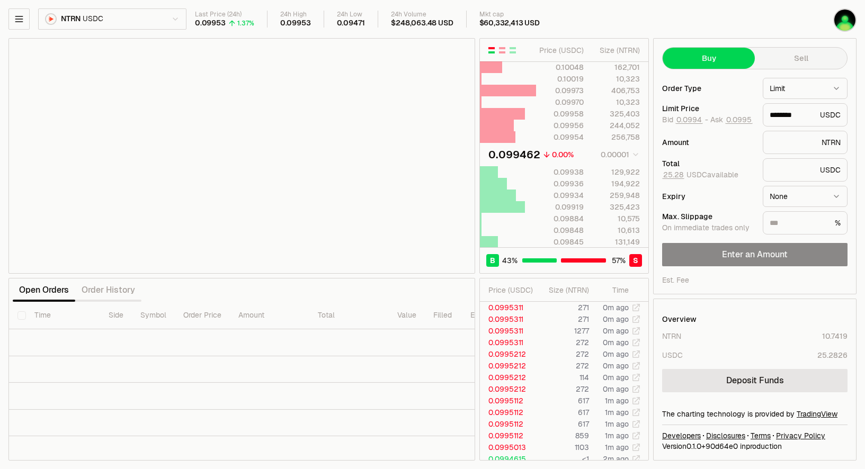
click at [132, 18] on html "Balance Earn Bitcoin Summer Bridge & Swap Orderbook Stake Ecosystem Governance …" at bounding box center [432, 234] width 865 height 469
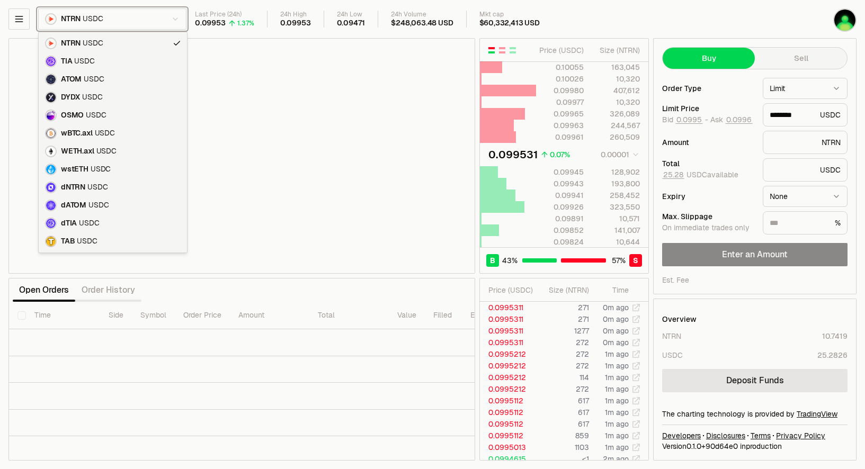
click at [25, 22] on html "Balance Earn Bitcoin Summer Bridge & Swap Orderbook Stake Ecosystem Governance …" at bounding box center [432, 234] width 865 height 469
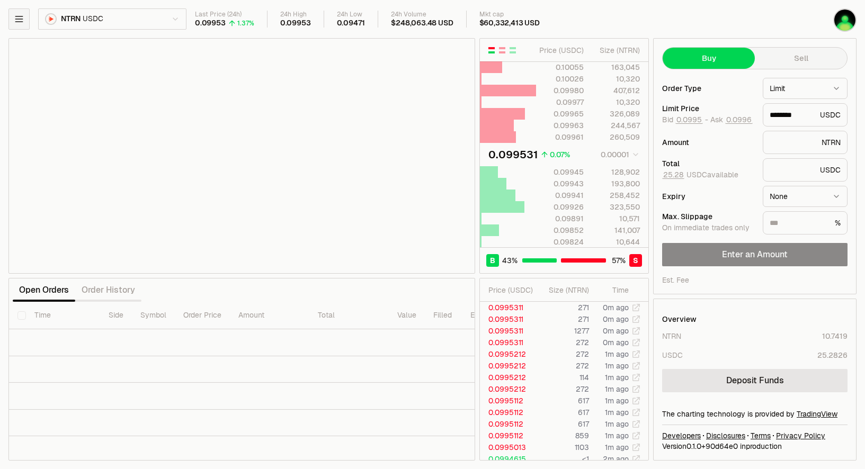
click at [21, 22] on icon "button" at bounding box center [19, 19] width 11 height 11
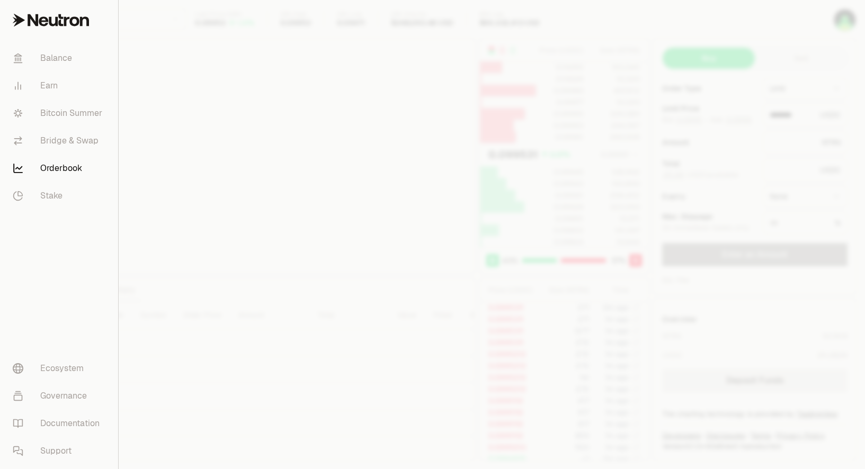
click at [159, 168] on div at bounding box center [432, 234] width 865 height 469
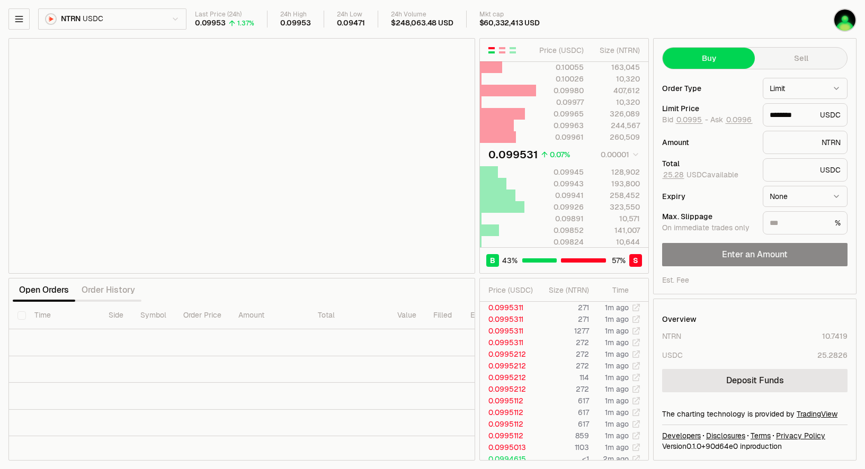
click at [119, 24] on html "Balance Earn Bitcoin Summer Bridge & Swap Orderbook Stake Ecosystem Governance …" at bounding box center [432, 234] width 865 height 469
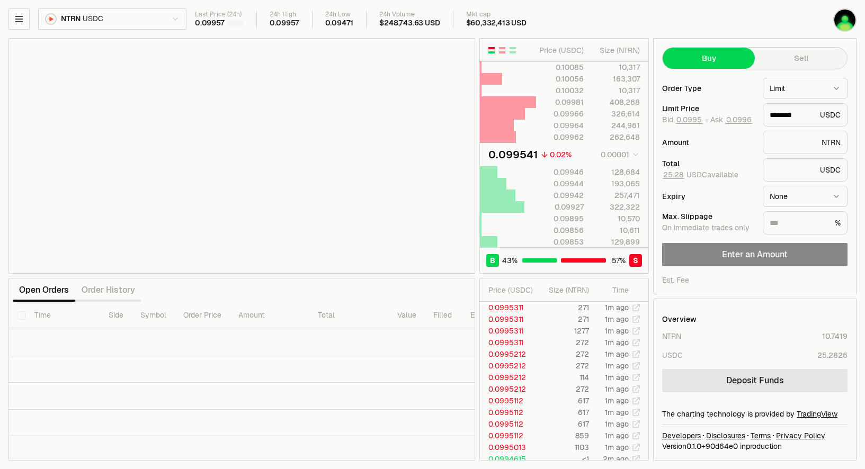
type input "********"
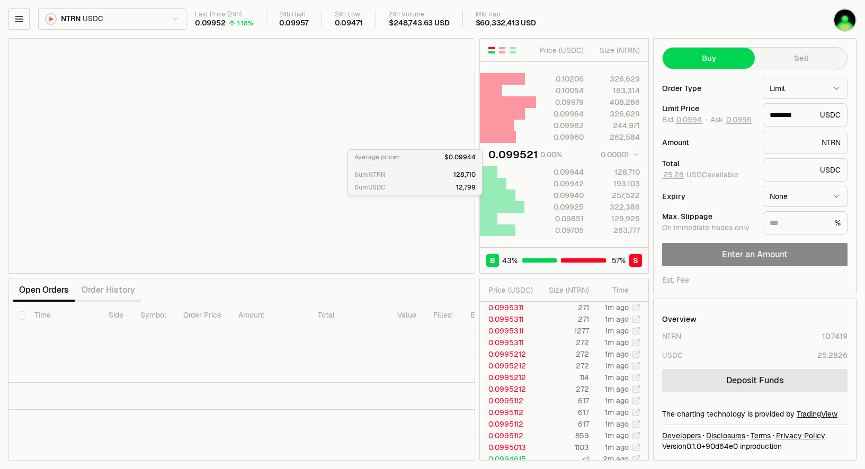
drag, startPoint x: 427, startPoint y: 183, endPoint x: 746, endPoint y: 47, distance: 346.9
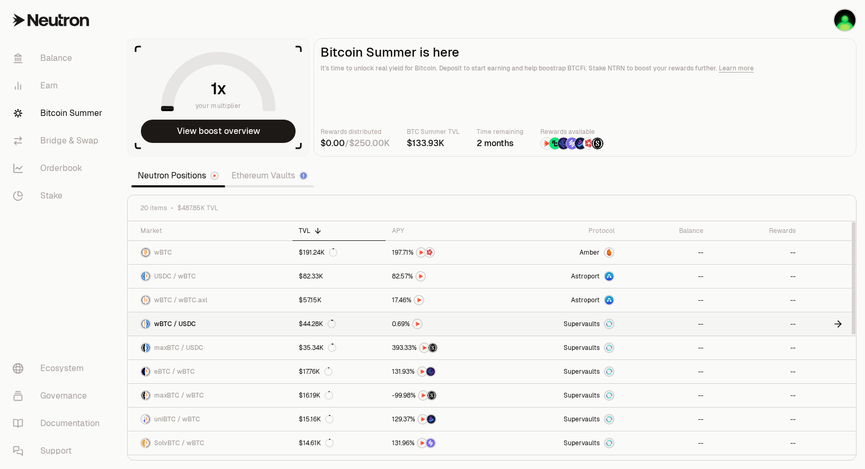
drag, startPoint x: 579, startPoint y: 323, endPoint x: 562, endPoint y: 326, distance: 17.2
click at [562, 326] on link "Supervaults" at bounding box center [562, 323] width 115 height 23
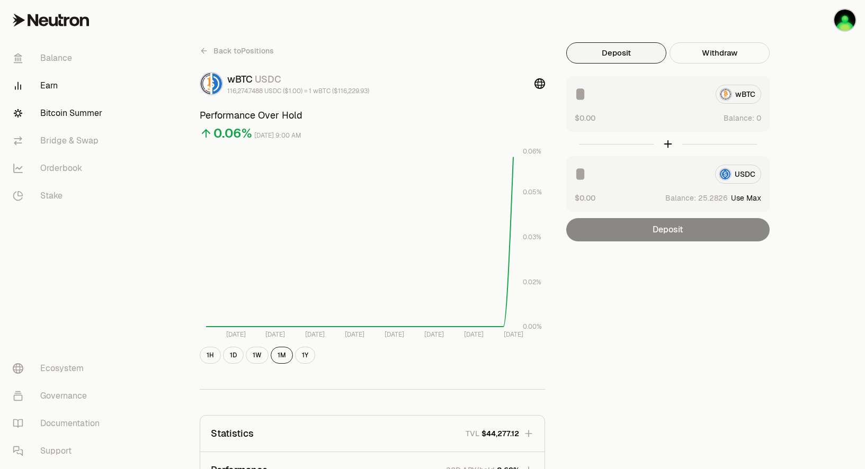
click at [67, 104] on link "Bitcoin Summer" at bounding box center [59, 114] width 110 height 28
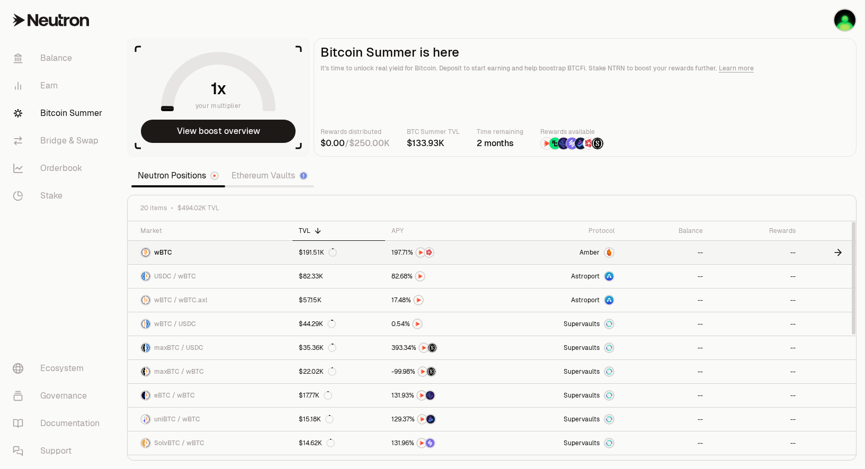
click at [610, 252] on img at bounding box center [609, 252] width 8 height 8
click at [568, 145] on img at bounding box center [572, 144] width 12 height 12
click at [223, 135] on button "View boost overview" at bounding box center [218, 131] width 155 height 23
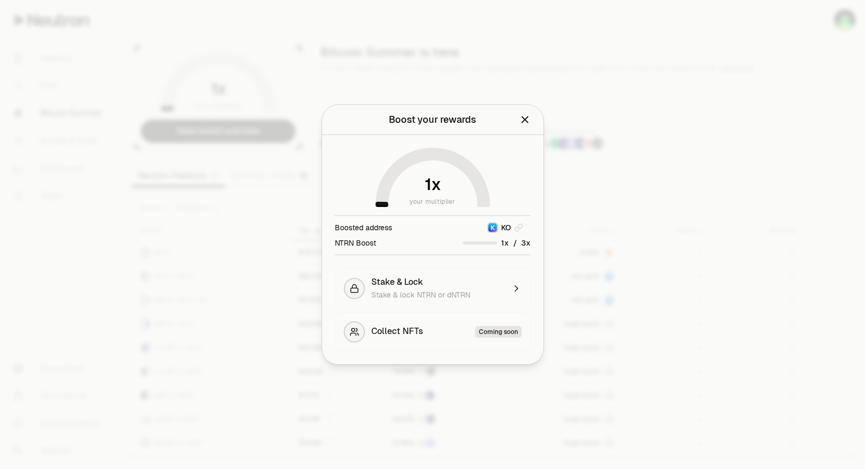
click at [427, 245] on div "NTRN Boost /" at bounding box center [433, 242] width 196 height 11
click at [406, 337] on span "Collect NFTs" at bounding box center [397, 332] width 52 height 12
click at [524, 115] on icon "Close" at bounding box center [525, 120] width 12 height 12
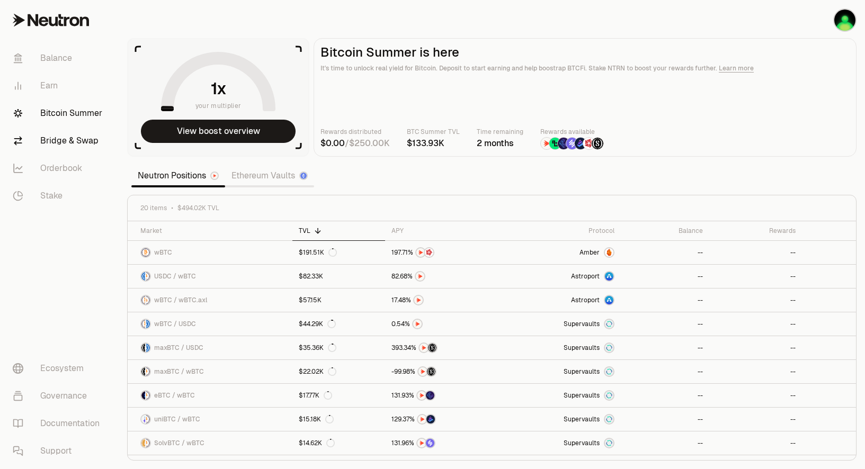
click at [64, 142] on link "Bridge & Swap" at bounding box center [59, 141] width 110 height 28
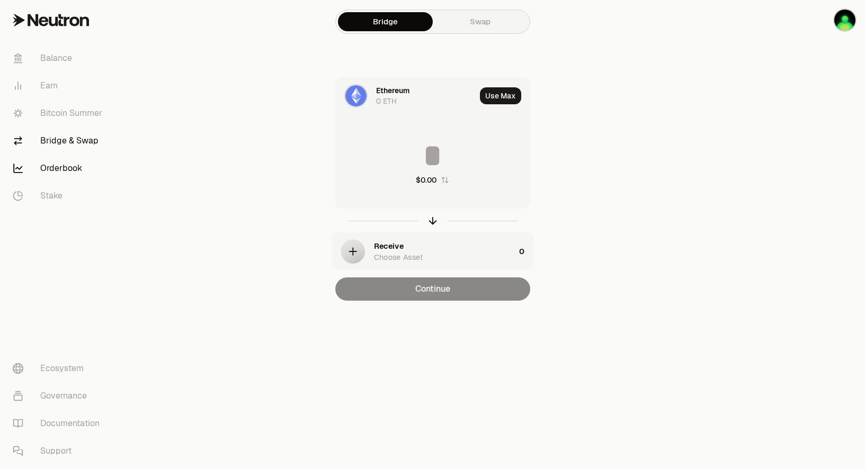
click at [66, 176] on link "Orderbook" at bounding box center [59, 169] width 110 height 28
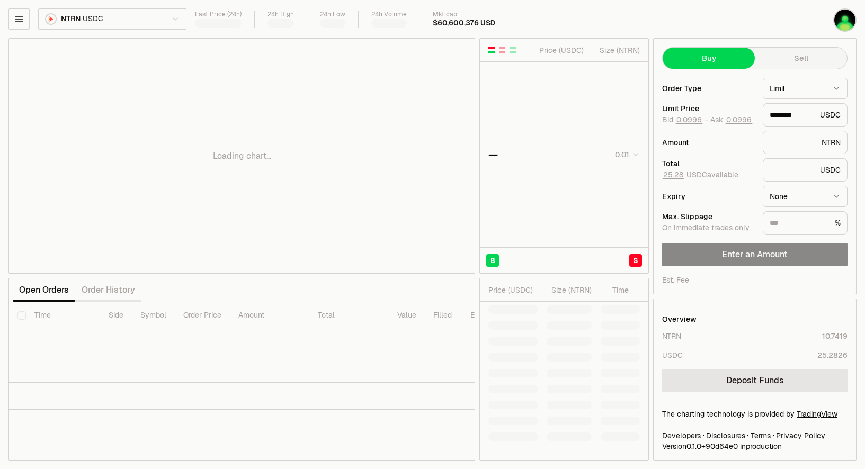
type input "********"
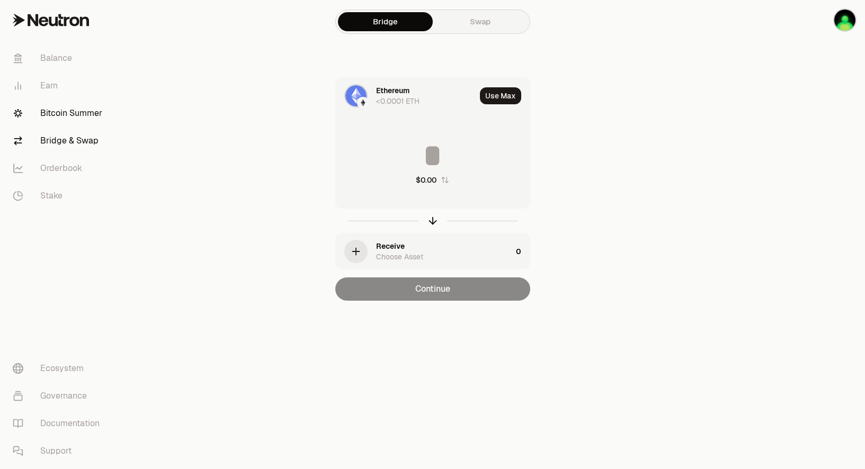
click at [70, 121] on link "Bitcoin Summer" at bounding box center [59, 114] width 110 height 28
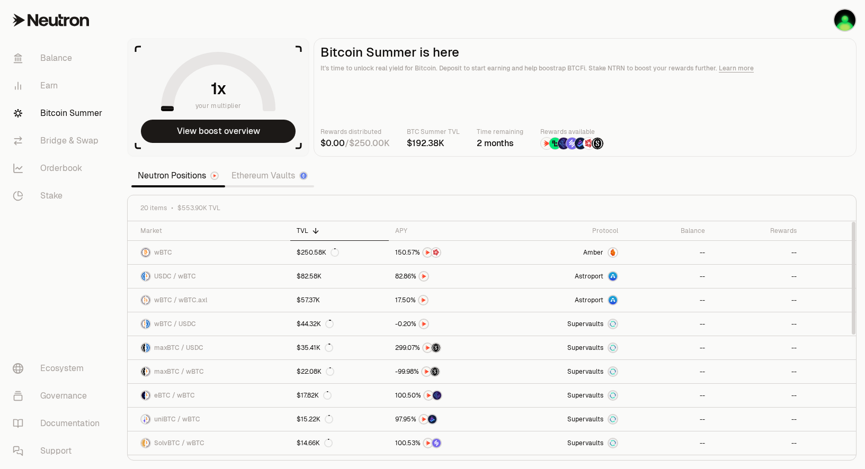
click at [262, 178] on link "Ethereum Vaults" at bounding box center [269, 175] width 89 height 21
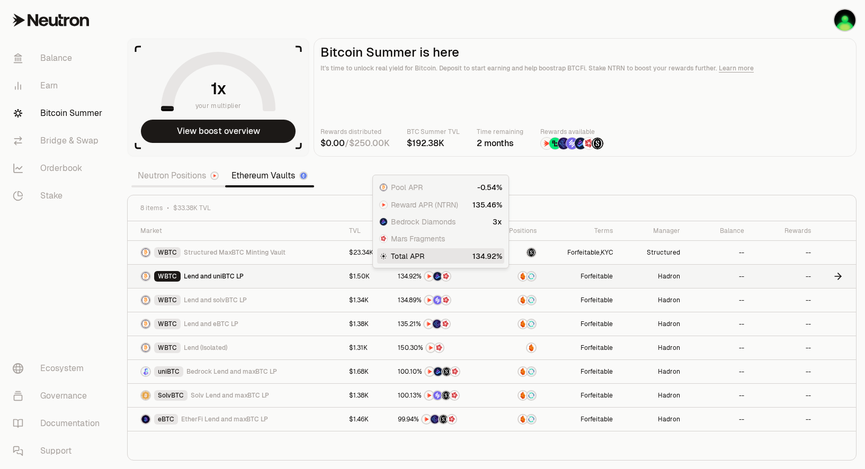
click at [419, 278] on span "%" at bounding box center [418, 276] width 5 height 6
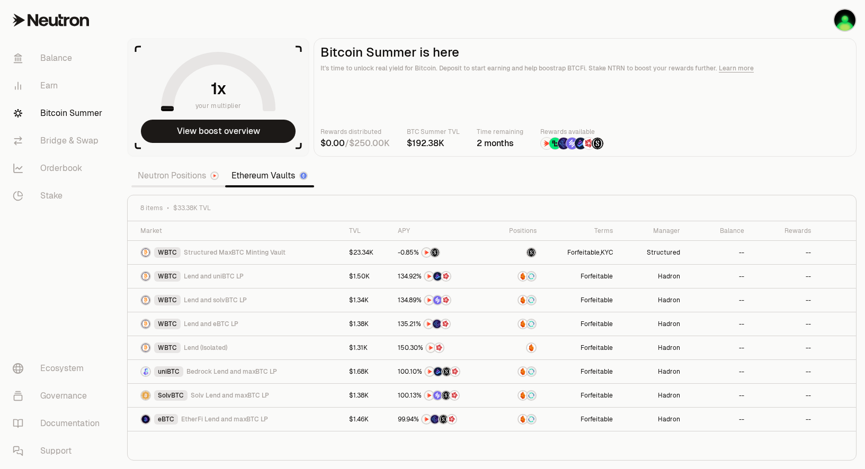
click at [169, 176] on link "Neutron Positions" at bounding box center [178, 175] width 94 height 21
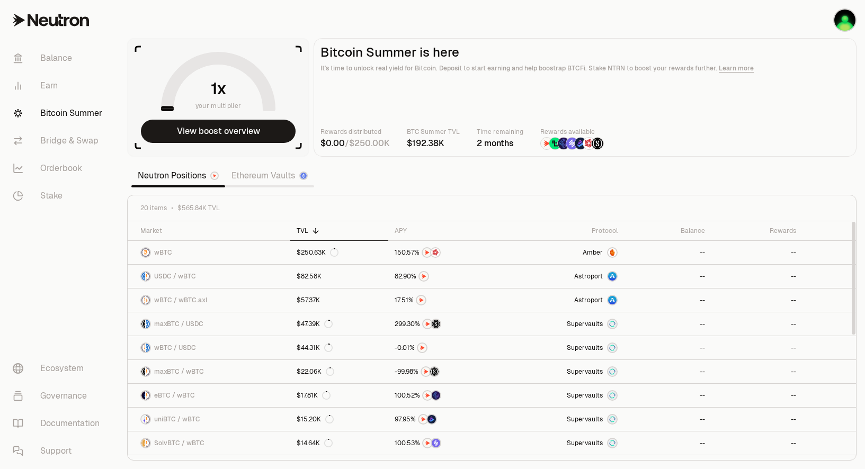
click at [306, 232] on div "TVL" at bounding box center [339, 231] width 85 height 8
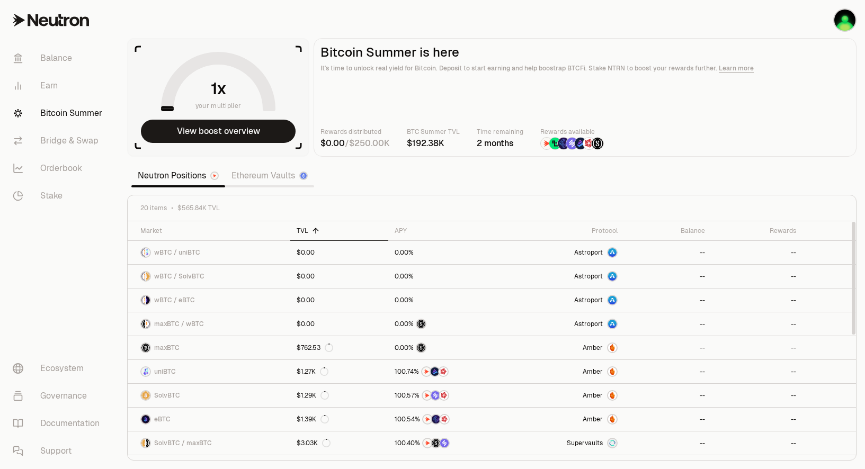
click at [306, 234] on div "TVL" at bounding box center [339, 231] width 85 height 8
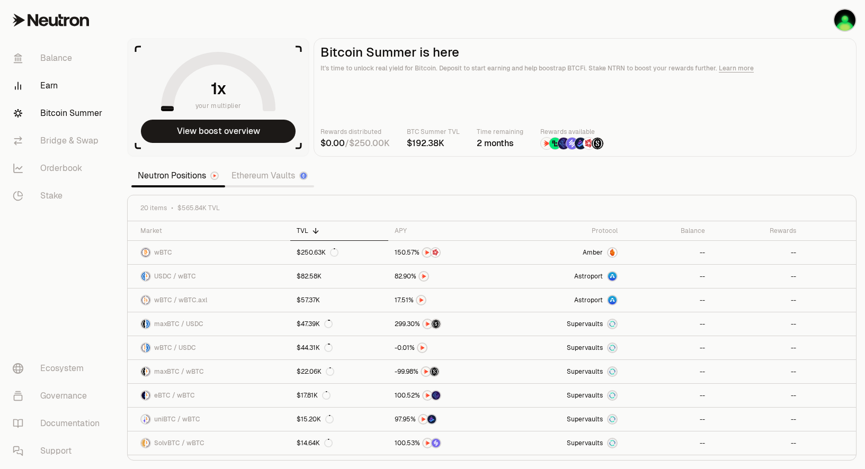
click at [51, 83] on link "Earn" at bounding box center [59, 86] width 110 height 28
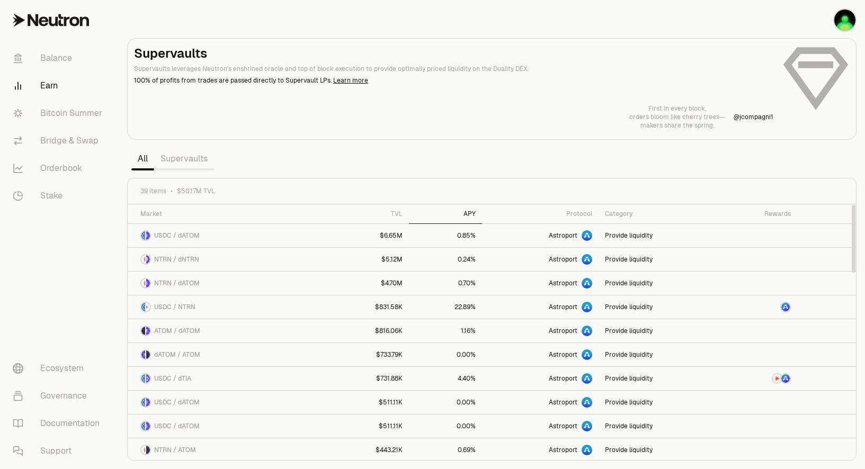
click at [473, 218] on div "APY" at bounding box center [445, 214] width 60 height 8
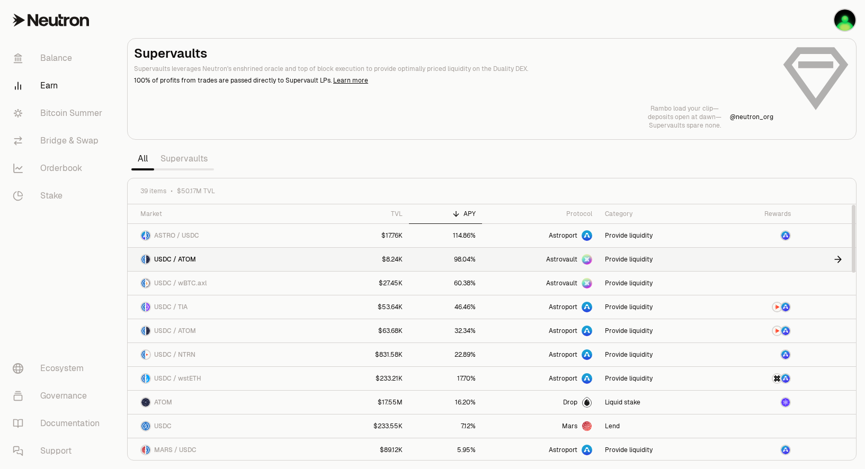
click at [477, 259] on link "98.04%" at bounding box center [445, 259] width 73 height 23
click at [64, 114] on link "Bitcoin Summer" at bounding box center [59, 114] width 110 height 28
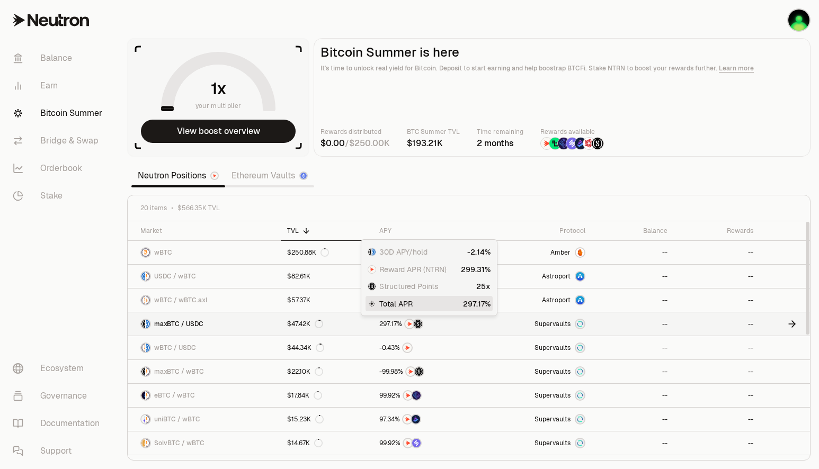
click at [422, 325] on img at bounding box center [418, 324] width 8 height 8
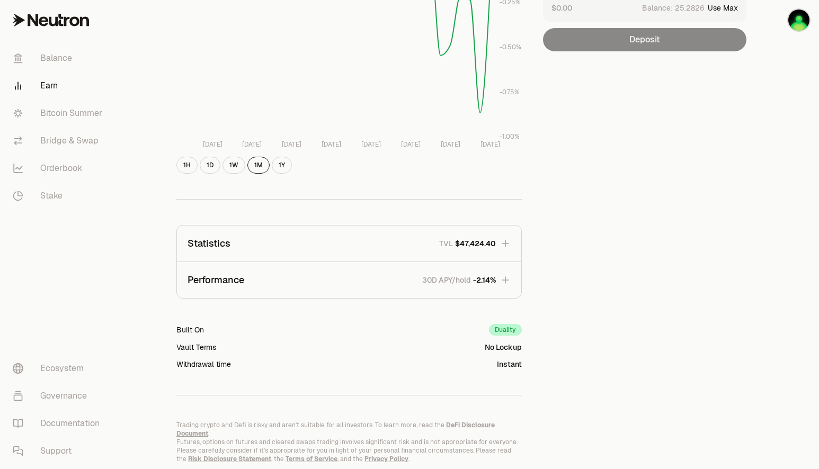
scroll to position [218, 0]
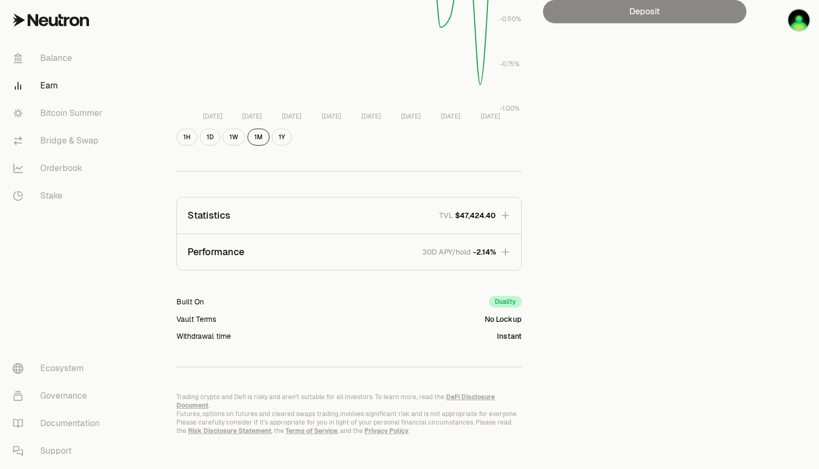
click at [516, 249] on button "Performance 30D APY/hold -2.14%" at bounding box center [349, 252] width 344 height 36
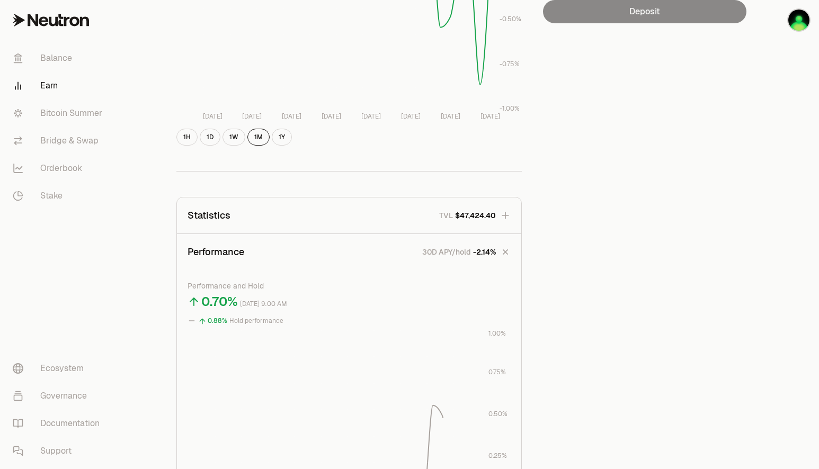
click at [511, 217] on button "Statistics TVL $47,424.40" at bounding box center [349, 216] width 344 height 36
click at [511, 217] on icon "button" at bounding box center [505, 215] width 15 height 15
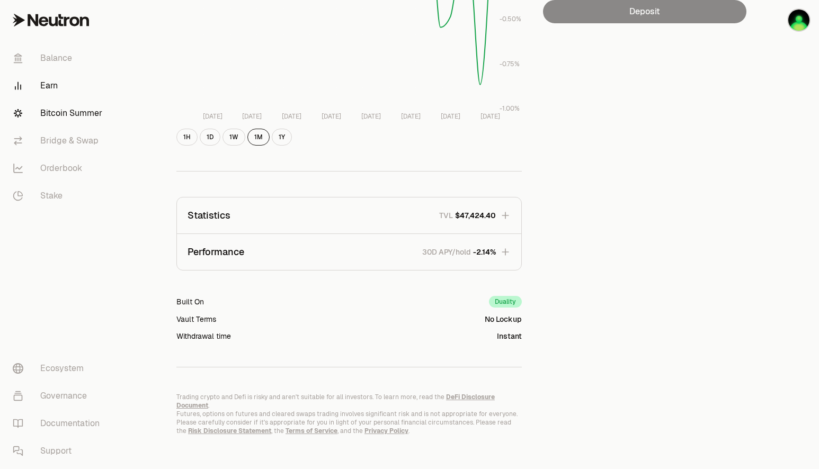
click at [73, 103] on link "Bitcoin Summer" at bounding box center [59, 114] width 110 height 28
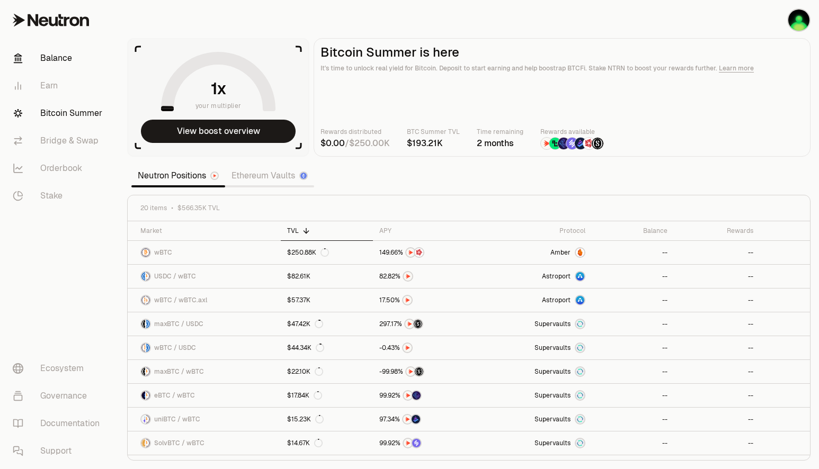
click at [69, 60] on link "Balance" at bounding box center [59, 58] width 110 height 28
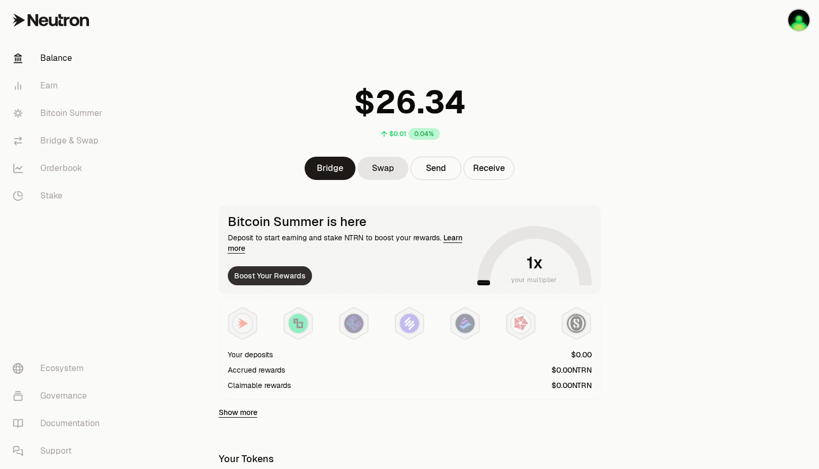
click at [244, 276] on button "Boost Your Rewards" at bounding box center [270, 275] width 84 height 19
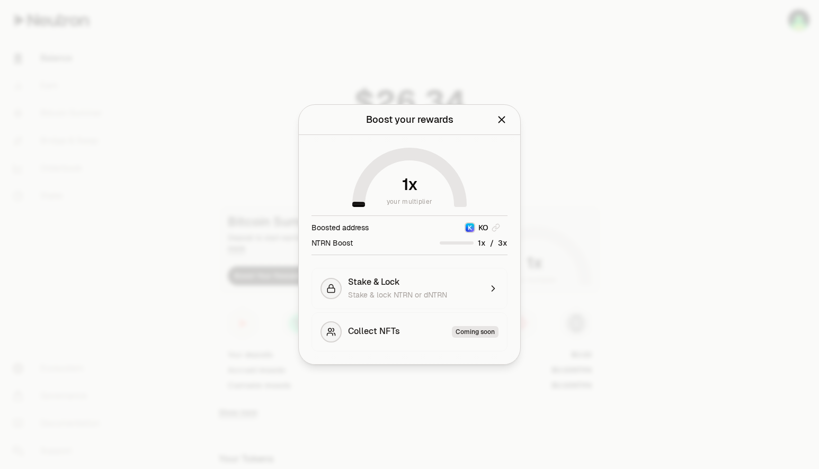
click at [337, 246] on div "NTRN Boost" at bounding box center [331, 243] width 41 height 11
click at [359, 234] on div "Boosted address KO NTRN Boost /" at bounding box center [409, 236] width 196 height 40
drag, startPoint x: 364, startPoint y: 247, endPoint x: 376, endPoint y: 270, distance: 26.1
click at [364, 247] on div "NTRN Boost /" at bounding box center [409, 242] width 196 height 11
click at [399, 298] on span "Stake & lock NTRN or dNTRN" at bounding box center [397, 295] width 99 height 10
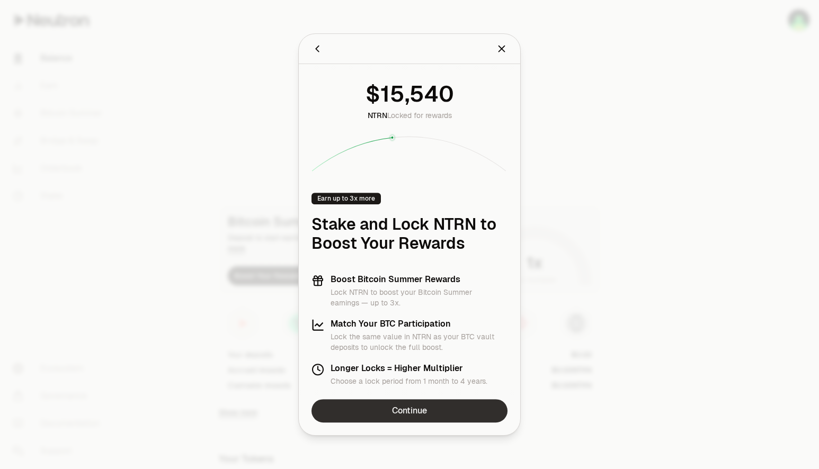
click at [403, 409] on link "Continue" at bounding box center [409, 410] width 196 height 23
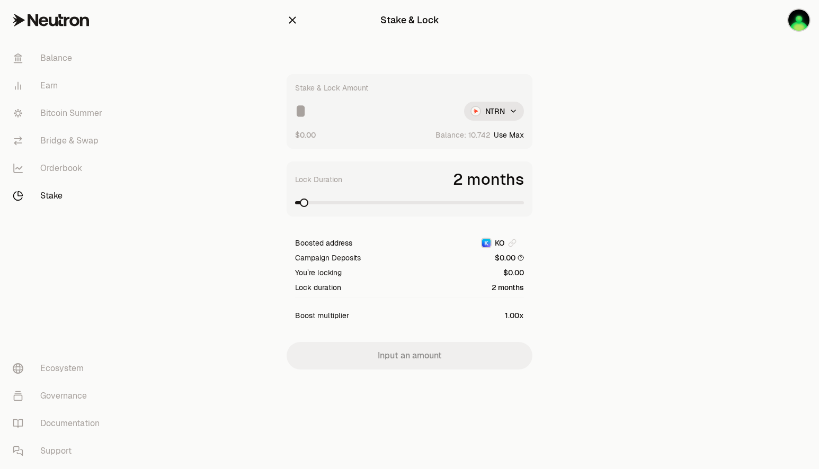
click at [380, 122] on div "Stake & Lock Amount NTRN $0.00 Balance: Use Max" at bounding box center [410, 111] width 246 height 75
click at [378, 115] on input at bounding box center [375, 111] width 160 height 19
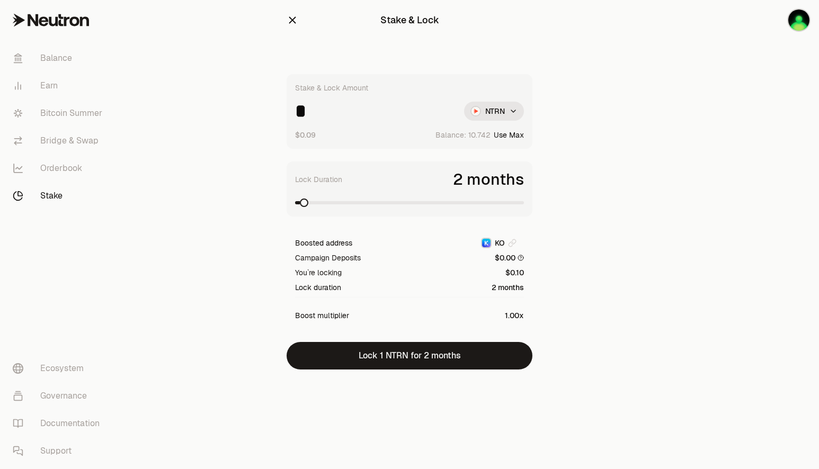
type input "*"
click at [417, 205] on span at bounding box center [409, 203] width 229 height 11
click at [524, 205] on span at bounding box center [519, 203] width 8 height 8
click at [434, 202] on span at bounding box center [438, 203] width 8 height 8
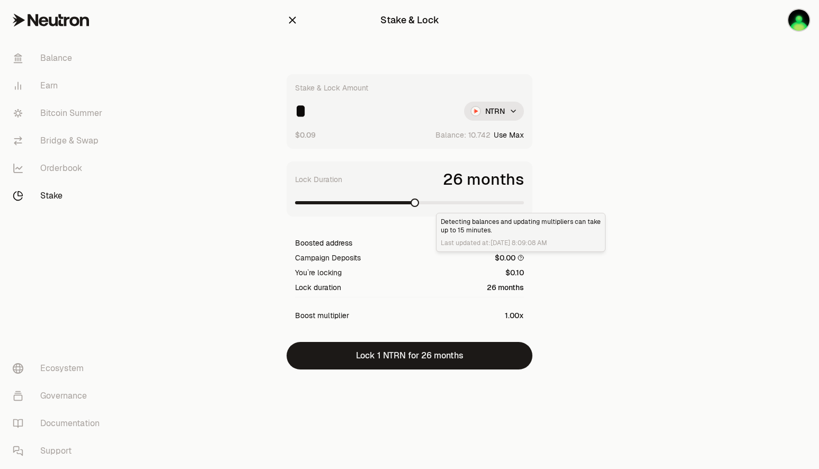
click at [257, 233] on section "Stake & Lock Stake & Lock Amount * NTRN $0.09 Balance: Use Max Lock Duration 26…" at bounding box center [409, 206] width 407 height 412
click at [303, 21] on div at bounding box center [332, 20] width 90 height 15
click at [296, 24] on icon "button" at bounding box center [293, 20] width 12 height 12
